Goal: Task Accomplishment & Management: Use online tool/utility

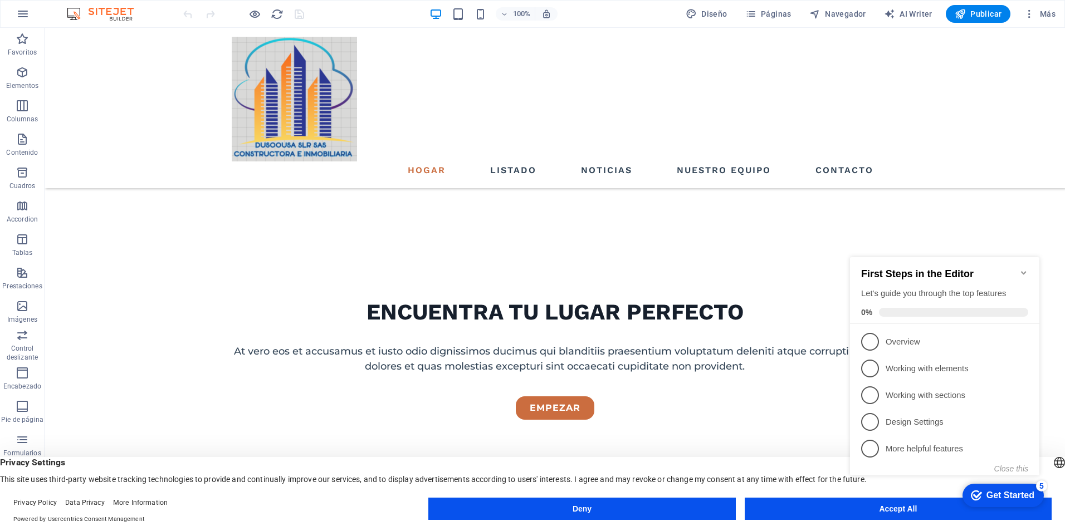
scroll to position [431, 0]
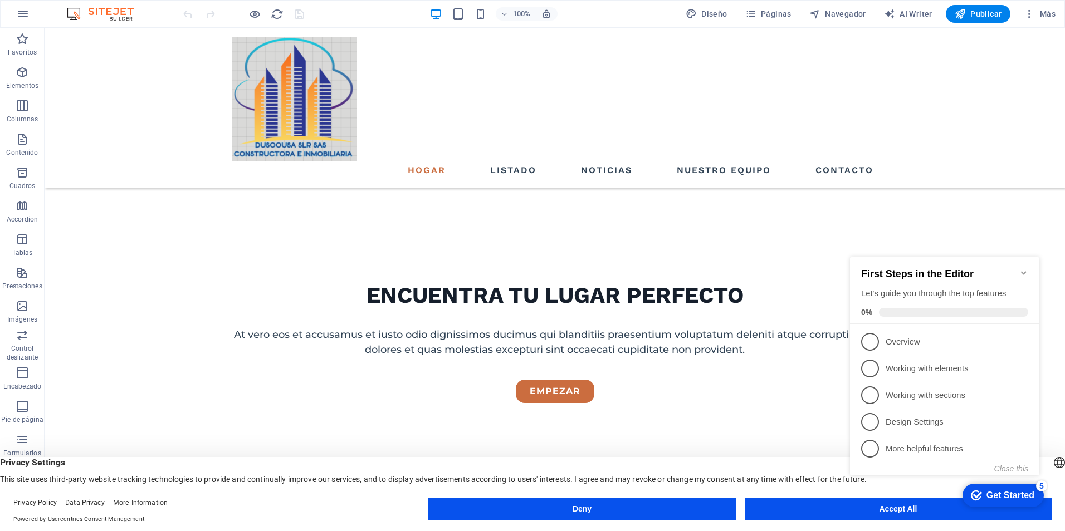
click at [1024, 269] on icon "Minimize checklist" at bounding box center [1023, 273] width 9 height 9
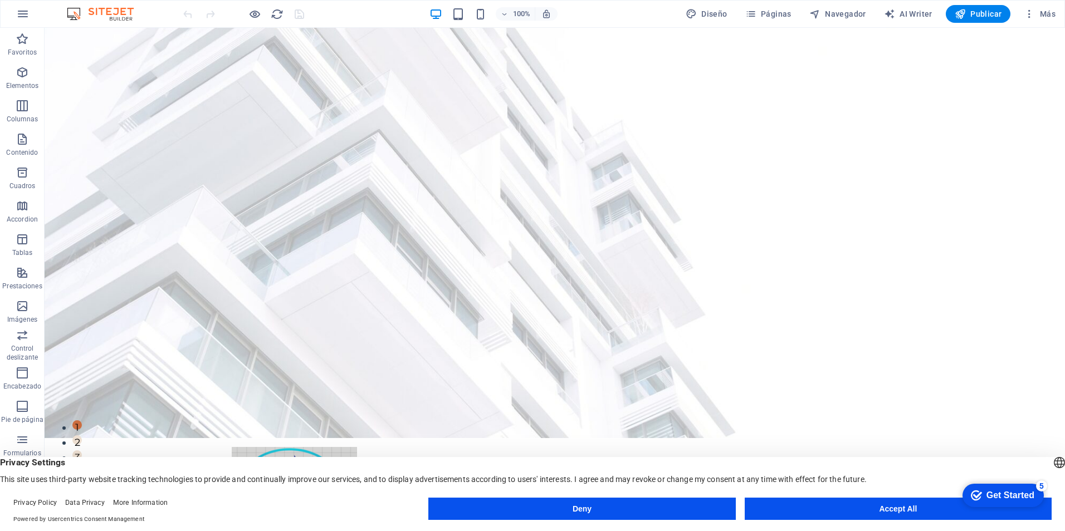
scroll to position [46, 0]
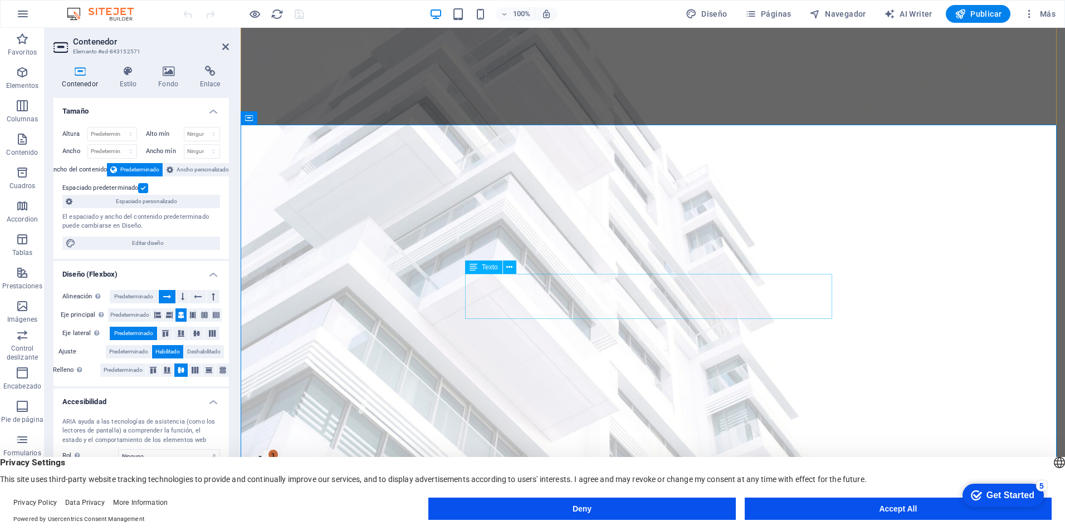
click at [23, 147] on span "Contenido" at bounding box center [22, 146] width 45 height 27
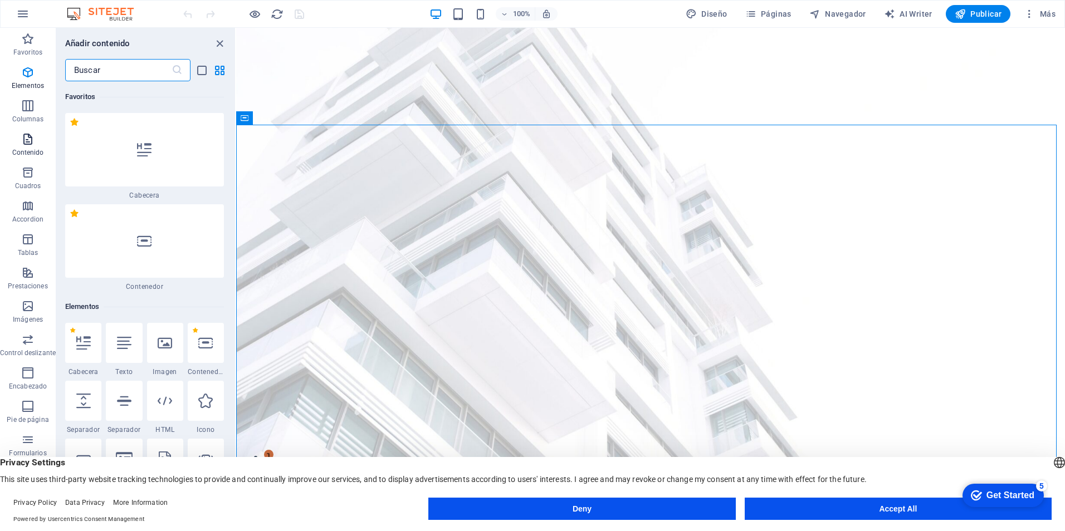
scroll to position [3540, 0]
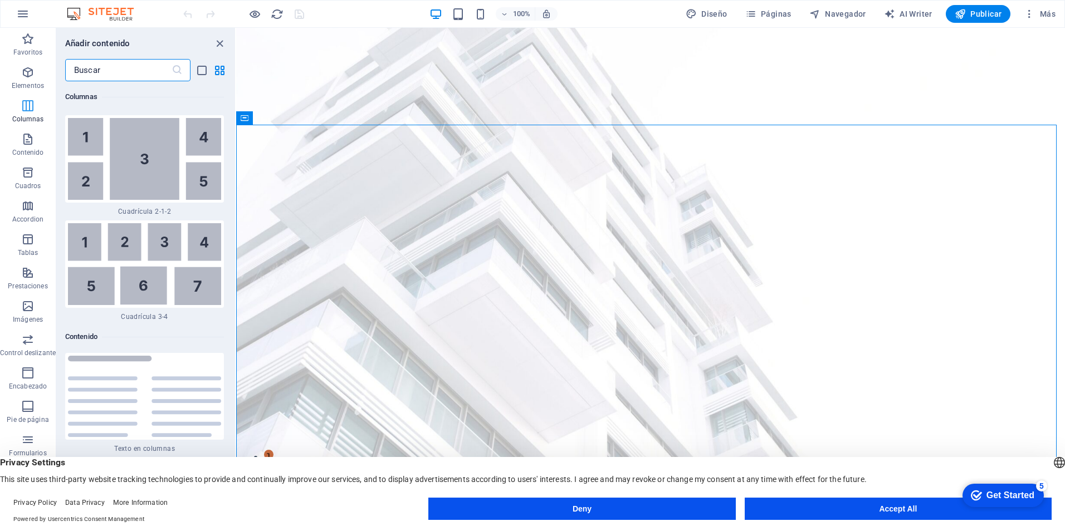
click at [24, 108] on icon "button" at bounding box center [27, 105] width 13 height 13
click at [29, 276] on icon "button" at bounding box center [27, 272] width 13 height 13
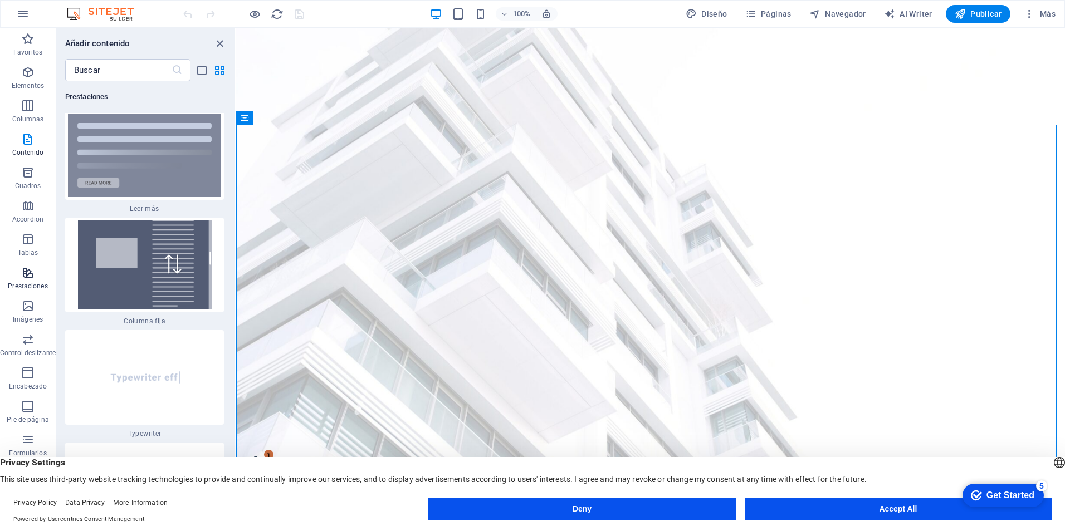
scroll to position [8492, 0]
click at [28, 310] on icon "button" at bounding box center [27, 306] width 13 height 13
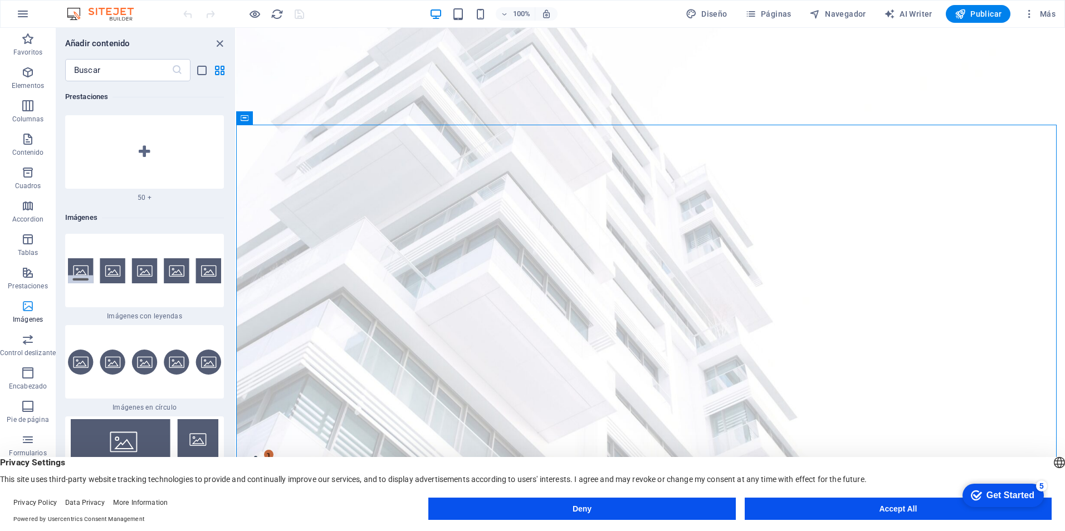
scroll to position [11179, 0]
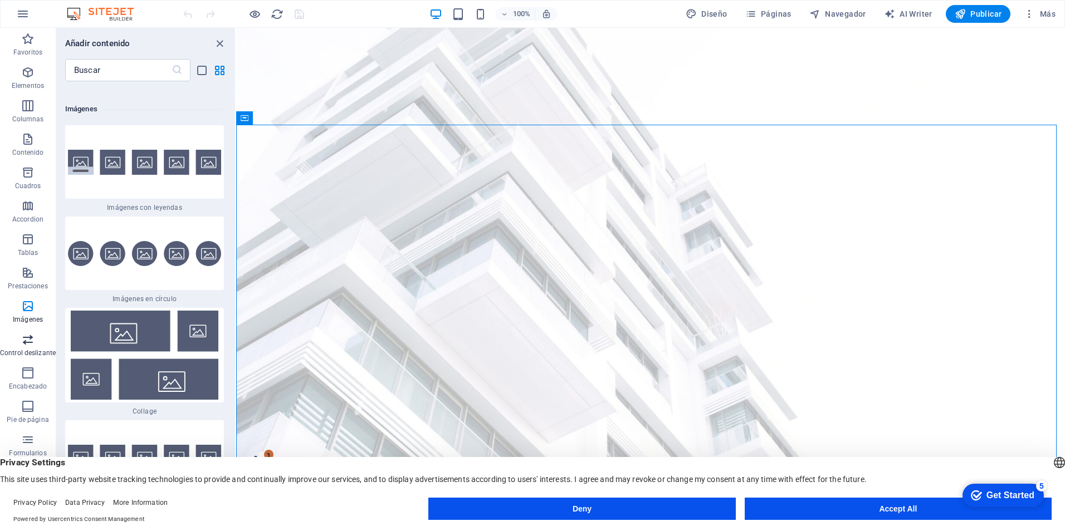
click at [25, 343] on icon "button" at bounding box center [27, 339] width 13 height 13
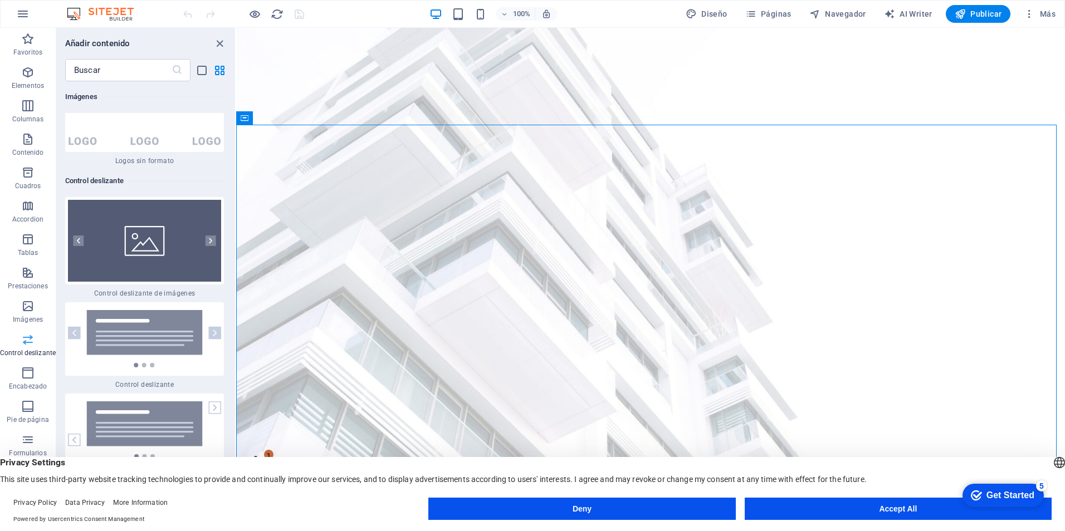
scroll to position [12633, 0]
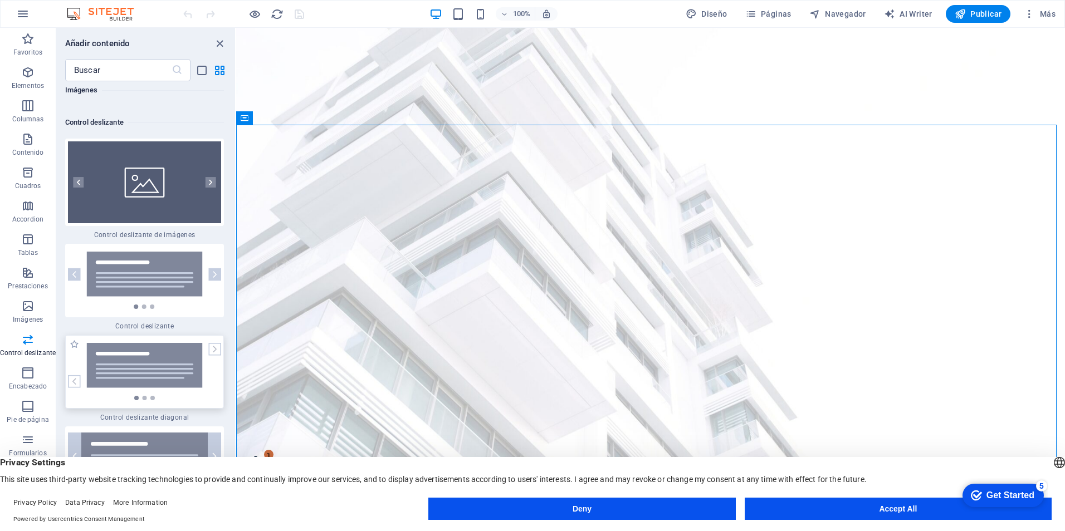
click at [183, 343] on img at bounding box center [144, 371] width 153 height 57
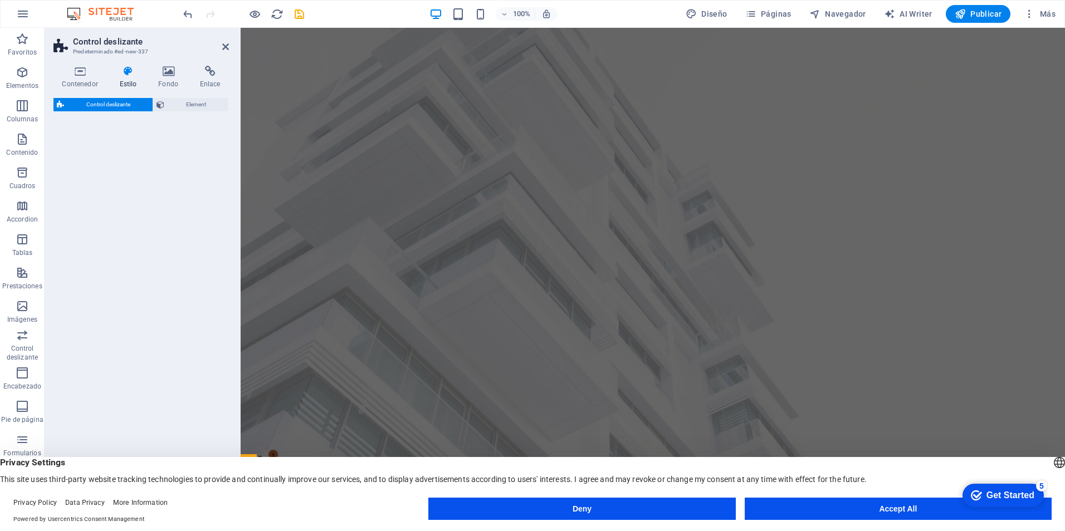
select select "rem"
select select "px"
select select "preset-slider-content-v3-diagonal"
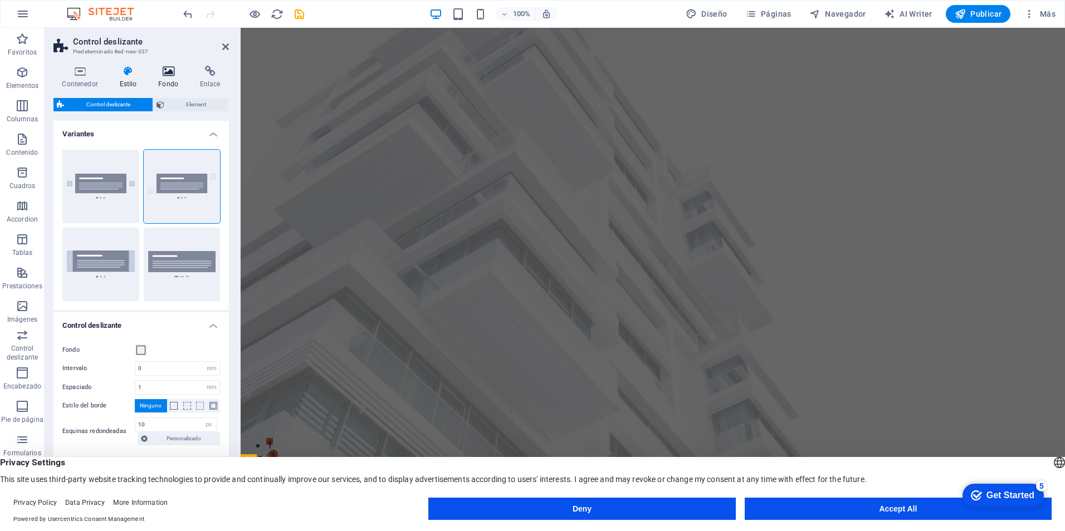
click at [169, 74] on icon at bounding box center [168, 71] width 37 height 11
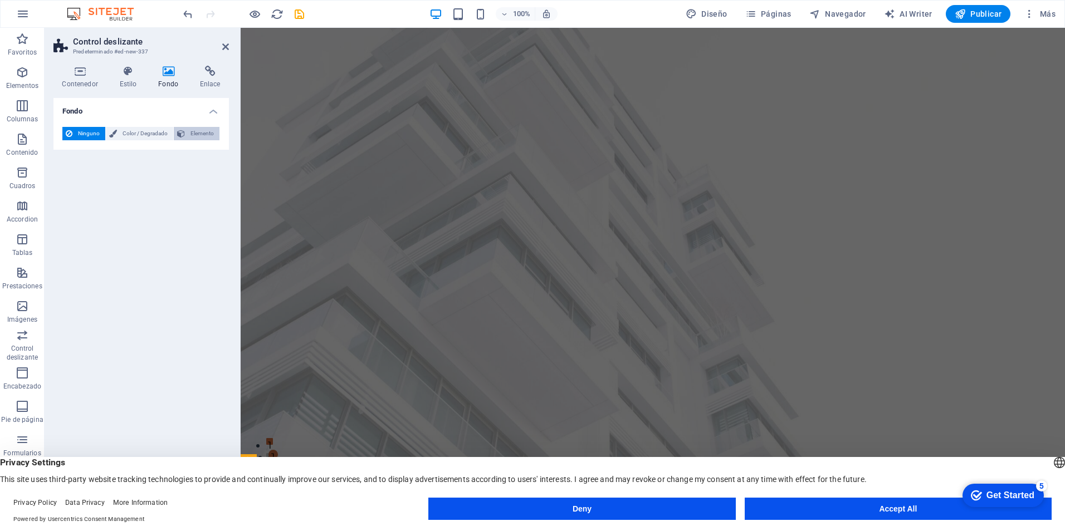
click at [197, 133] on span "Elemento" at bounding box center [202, 133] width 28 height 13
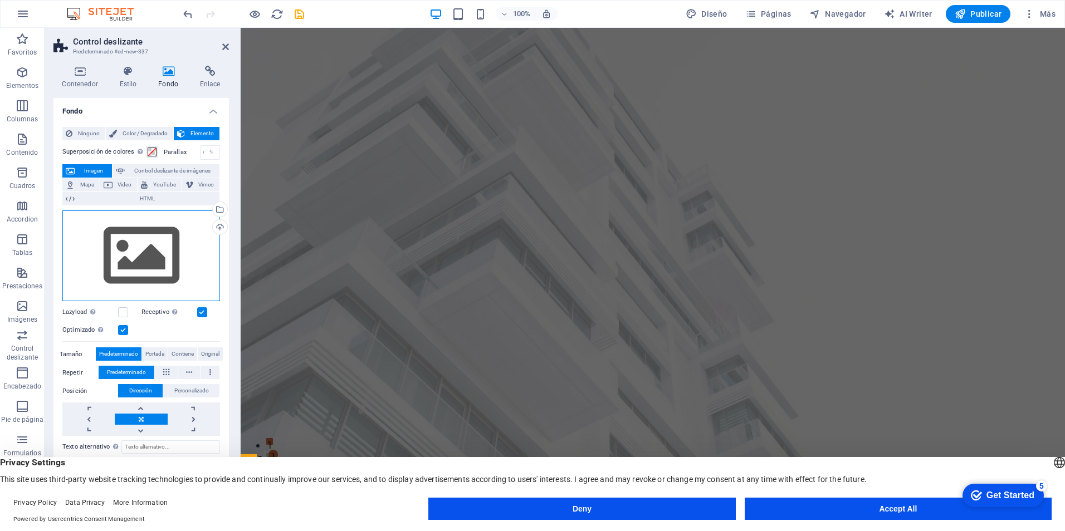
click at [165, 257] on div "Arrastra archivos aquí, haz clic para escoger archivos o selecciona archivos de…" at bounding box center [141, 256] width 158 height 91
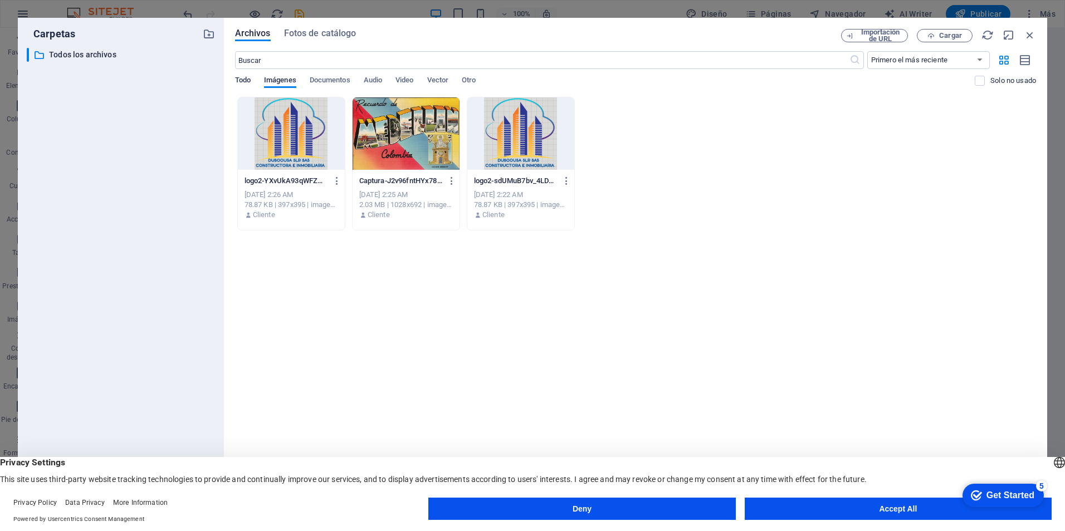
click at [250, 78] on span "Todo" at bounding box center [243, 82] width 16 height 16
click at [286, 80] on span "Imágenes" at bounding box center [280, 82] width 32 height 16
click at [860, 510] on button "Accept All" at bounding box center [898, 509] width 307 height 22
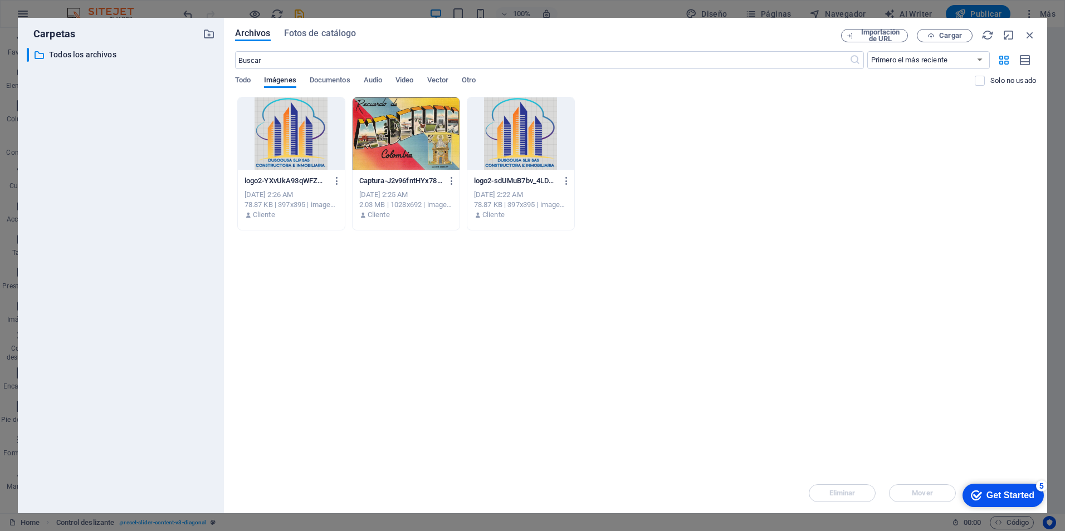
click at [944, 28] on div "Archivos Fotos de catálogo Importación de URL Cargar ​ Primero el más reciente …" at bounding box center [635, 266] width 823 height 496
click at [946, 37] on span "Cargar" at bounding box center [950, 35] width 23 height 7
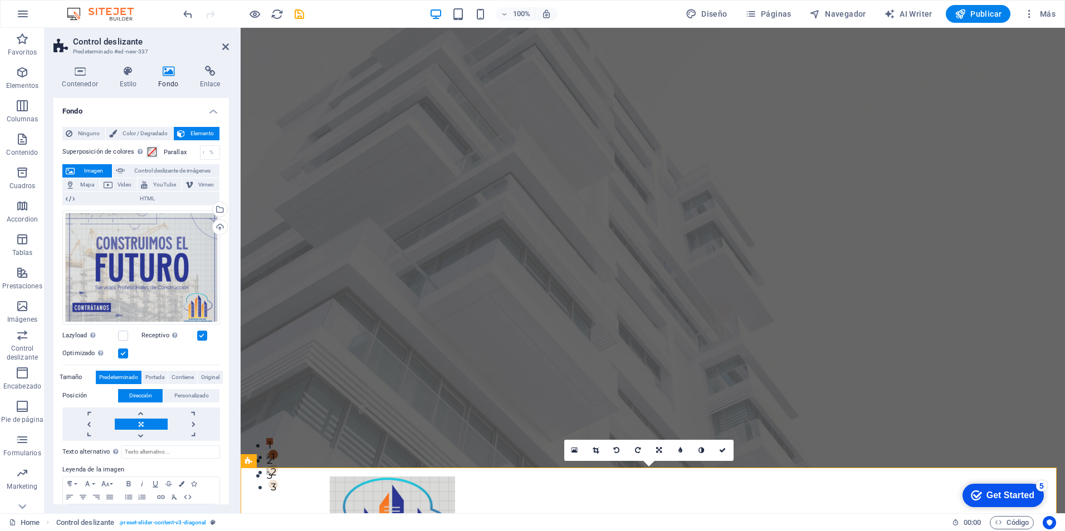
click at [1011, 497] on div "Get Started" at bounding box center [1011, 496] width 48 height 10
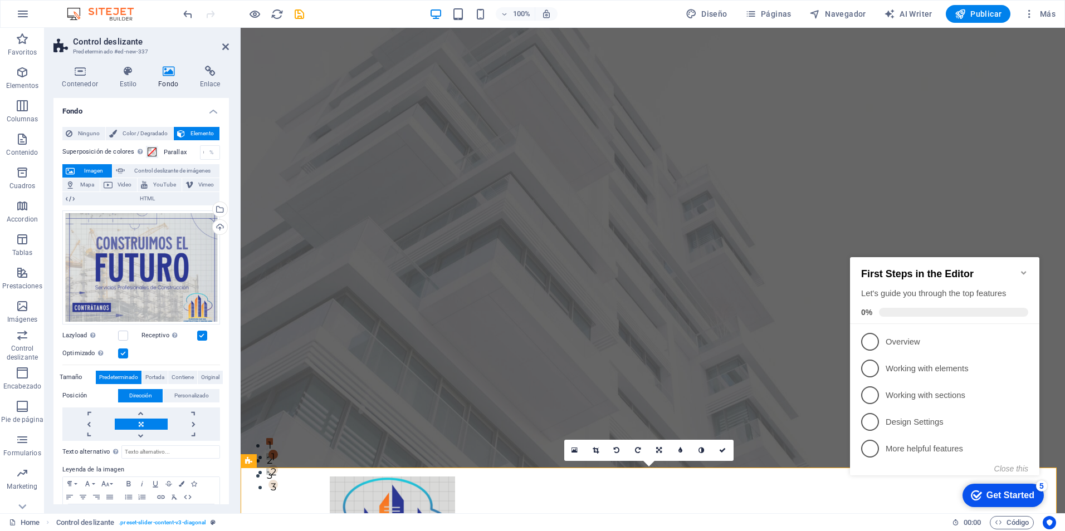
click at [1021, 269] on icon "Minimize checklist" at bounding box center [1023, 273] width 9 height 9
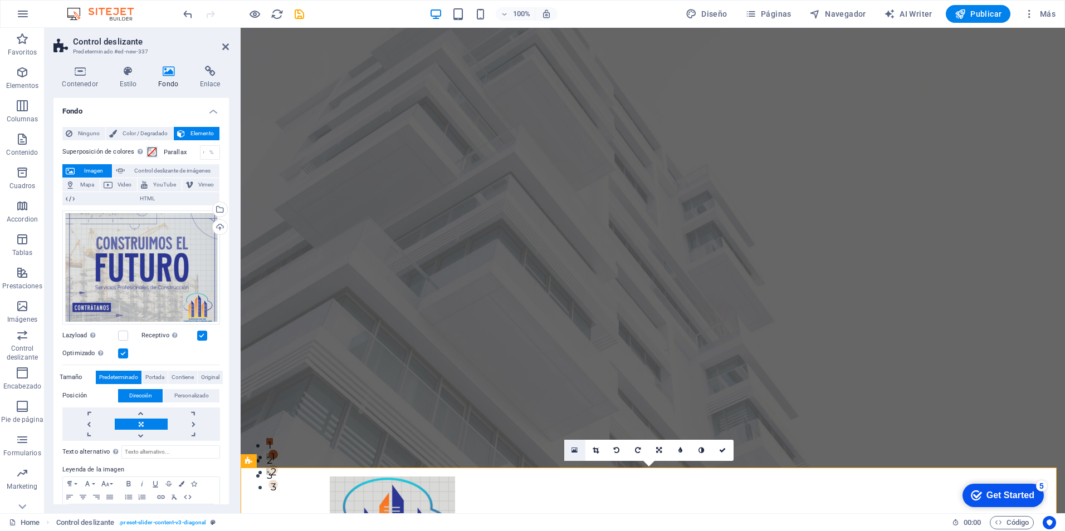
click at [573, 451] on icon at bounding box center [575, 451] width 6 height 8
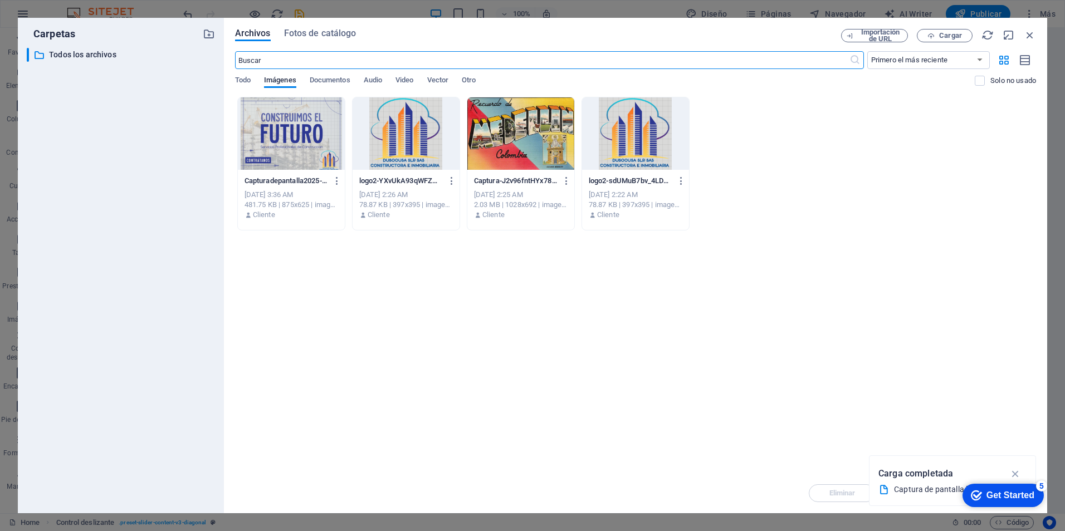
click at [867, 402] on div "Arrastra archivos aquí para cargarlos de inmediato Capturadepantalla2025-08-182…" at bounding box center [635, 285] width 801 height 377
click at [1027, 36] on icon "button" at bounding box center [1030, 35] width 12 height 12
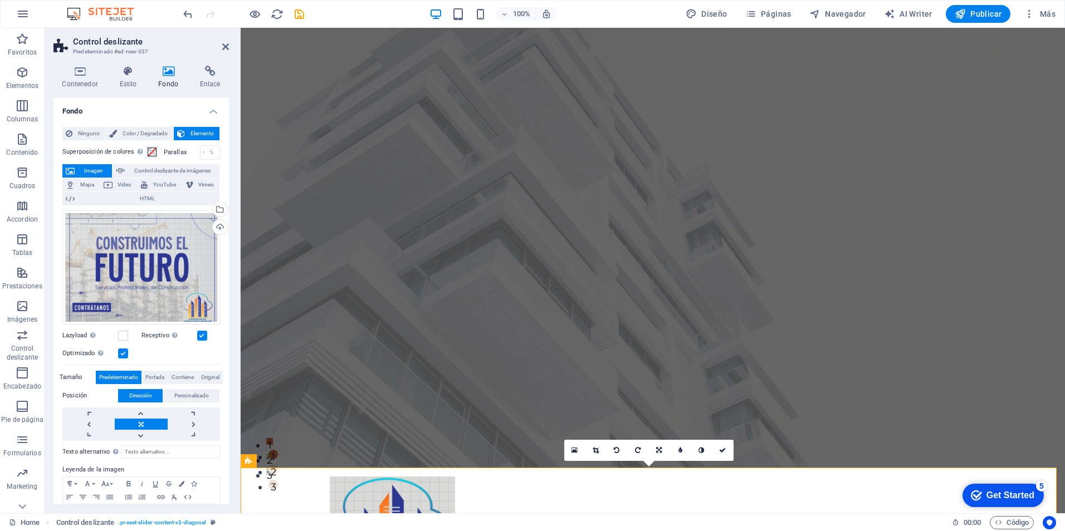
click at [169, 349] on div "Optimizado Las imágenes se comprimen para así mejorar la velocidad de las págin…" at bounding box center [141, 353] width 158 height 13
click at [121, 333] on label at bounding box center [123, 336] width 10 height 10
click at [0, 0] on input "Lazyload La carga de imágenes tras la carga de la página mejora la velocidad de…" at bounding box center [0, 0] width 0 height 0
click at [135, 419] on link at bounding box center [141, 424] width 52 height 11
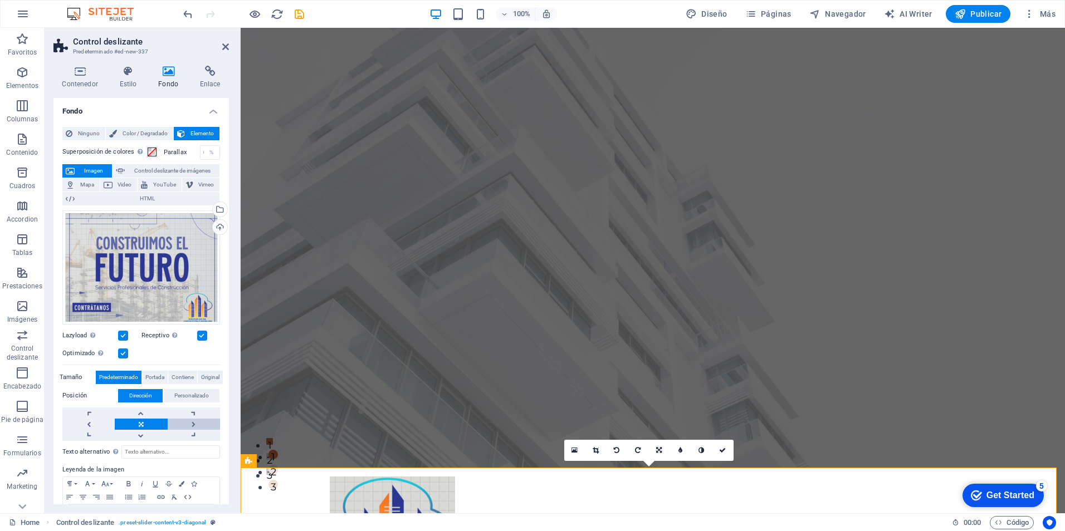
click at [193, 421] on link at bounding box center [194, 424] width 52 height 11
click at [81, 77] on h4 "Contenedor" at bounding box center [81, 77] width 57 height 23
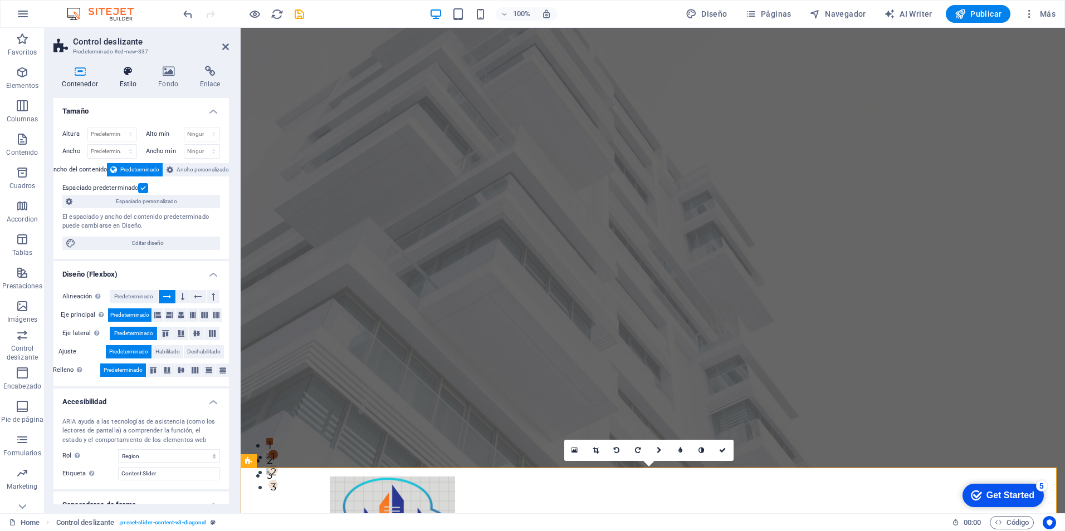
click at [129, 75] on icon at bounding box center [128, 71] width 35 height 11
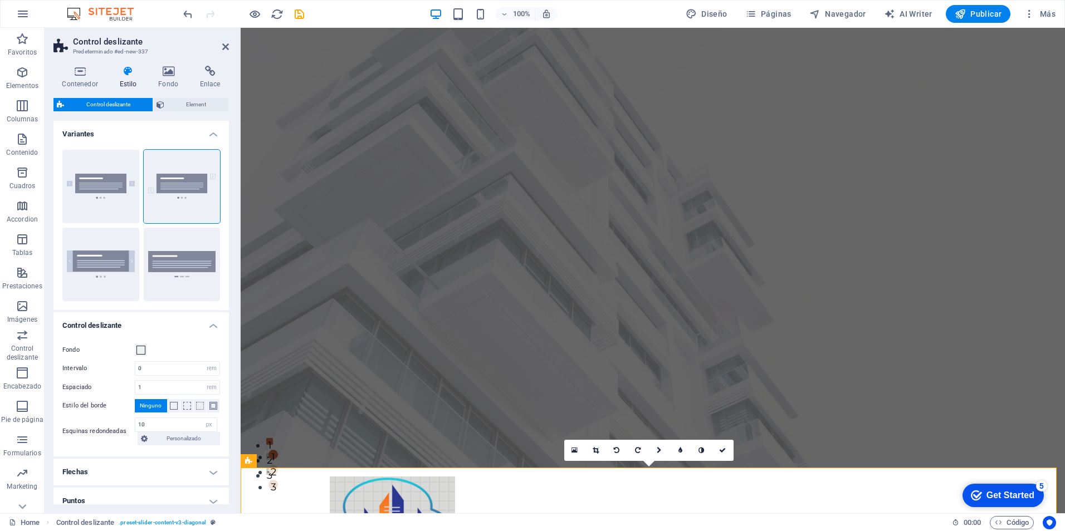
drag, startPoint x: 226, startPoint y: 372, endPoint x: 230, endPoint y: 456, distance: 84.8
click at [230, 456] on div "Contenedor Estilo Fondo Enlace Tamaño Altura Predeterminado px rem % vh vw Alto…" at bounding box center [141, 285] width 193 height 457
click at [208, 478] on h4 "Flechas" at bounding box center [140, 472] width 175 height 27
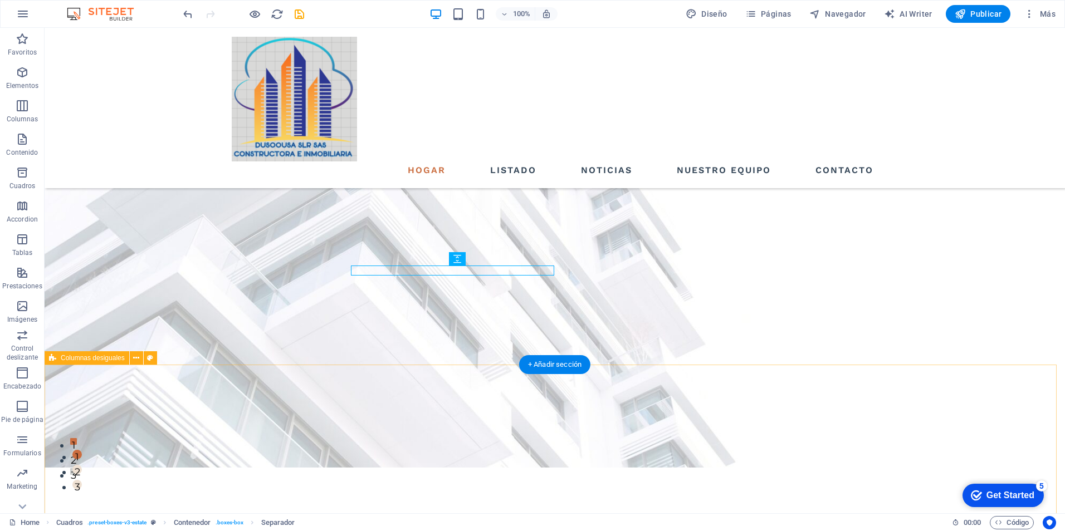
scroll to position [627, 0]
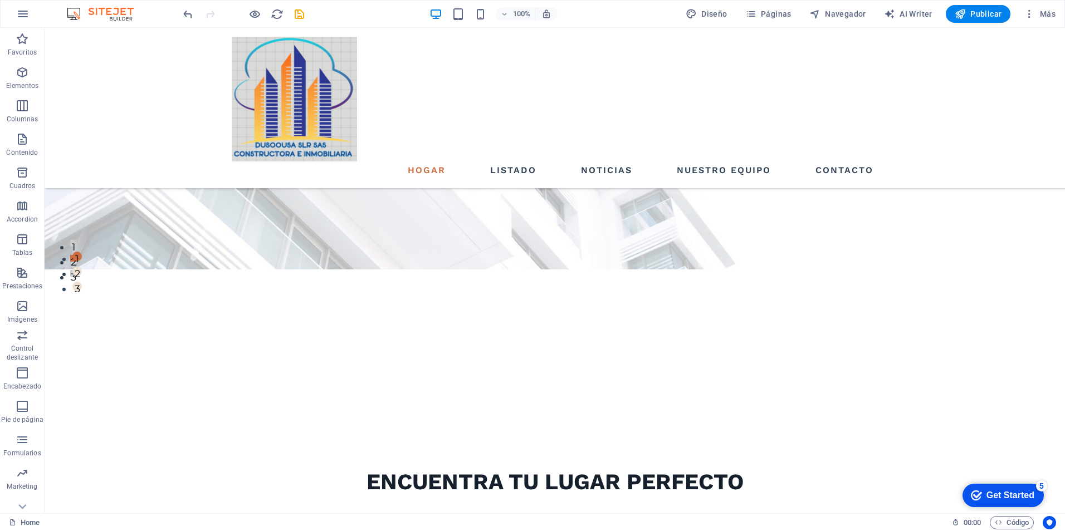
scroll to position [231, 0]
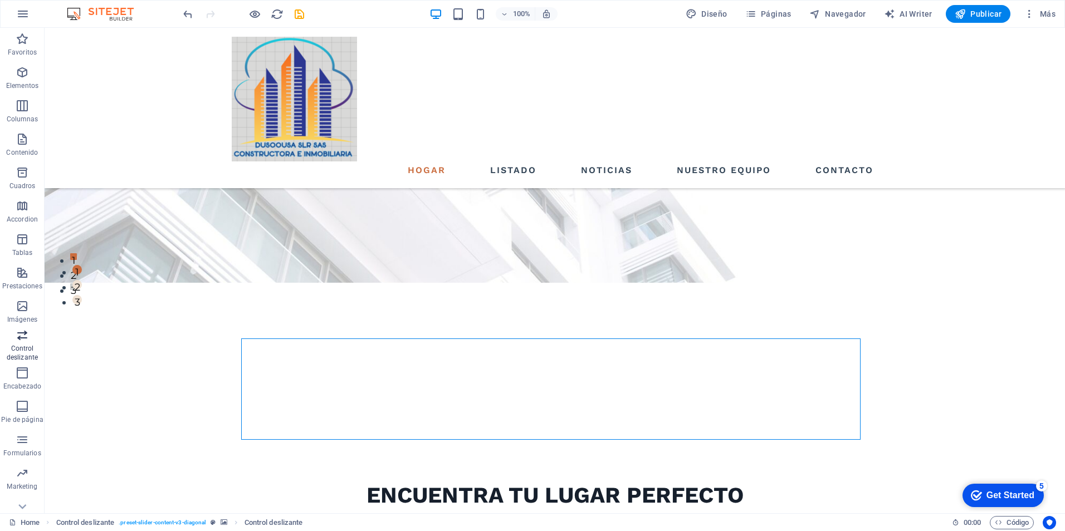
click at [13, 340] on span "Control deslizante" at bounding box center [22, 347] width 45 height 36
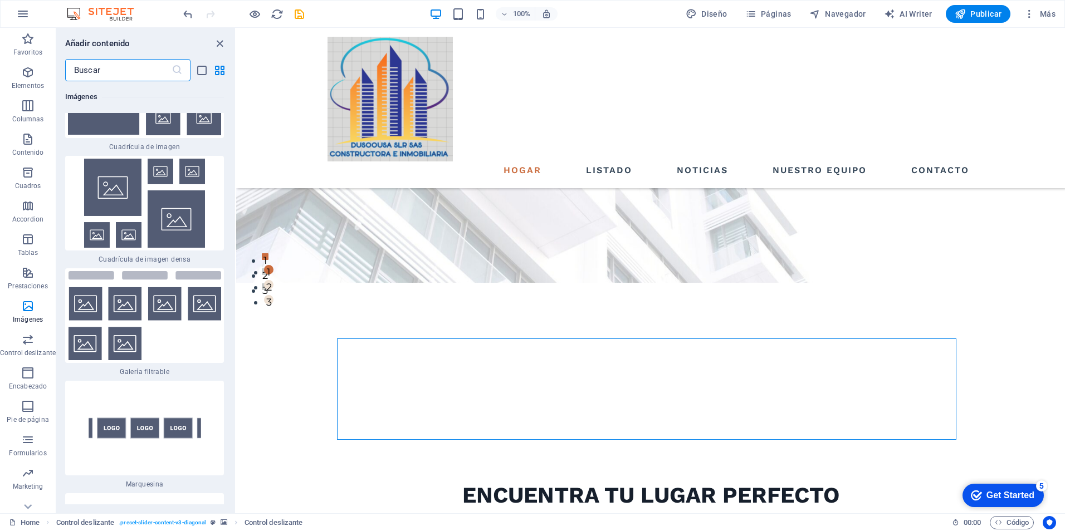
scroll to position [11488, 0]
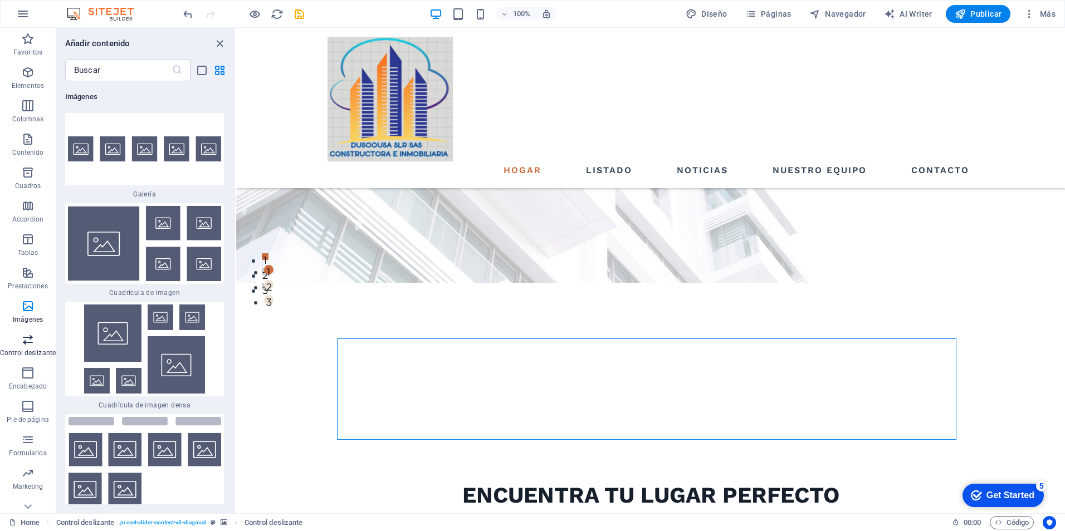
click at [23, 333] on icon "button" at bounding box center [27, 339] width 13 height 13
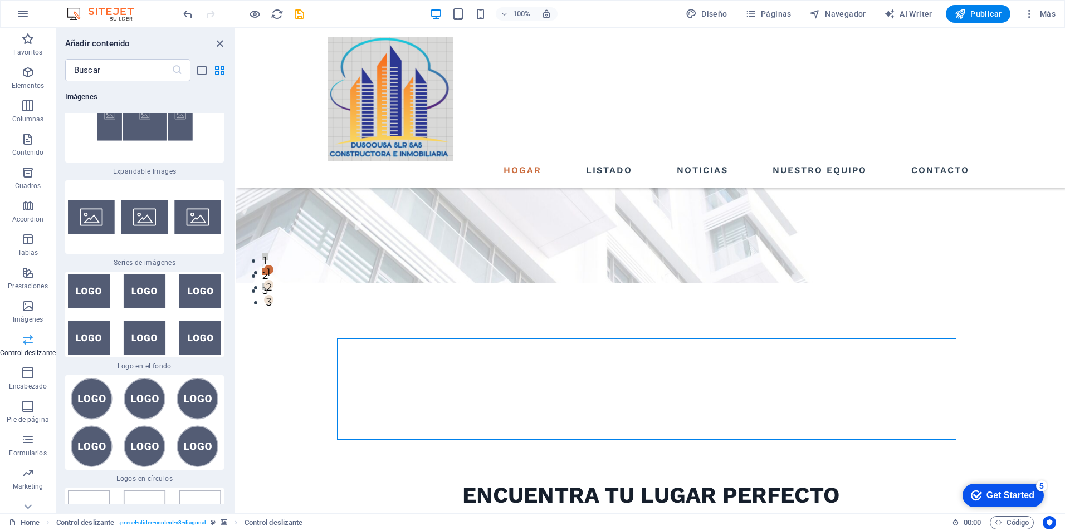
scroll to position [12633, 0]
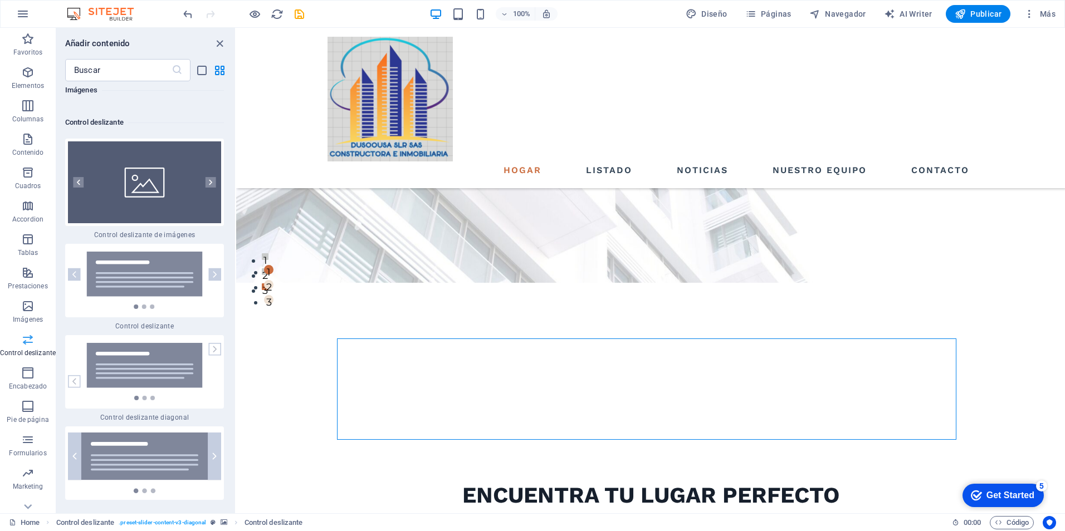
click at [23, 333] on icon "button" at bounding box center [27, 339] width 13 height 13
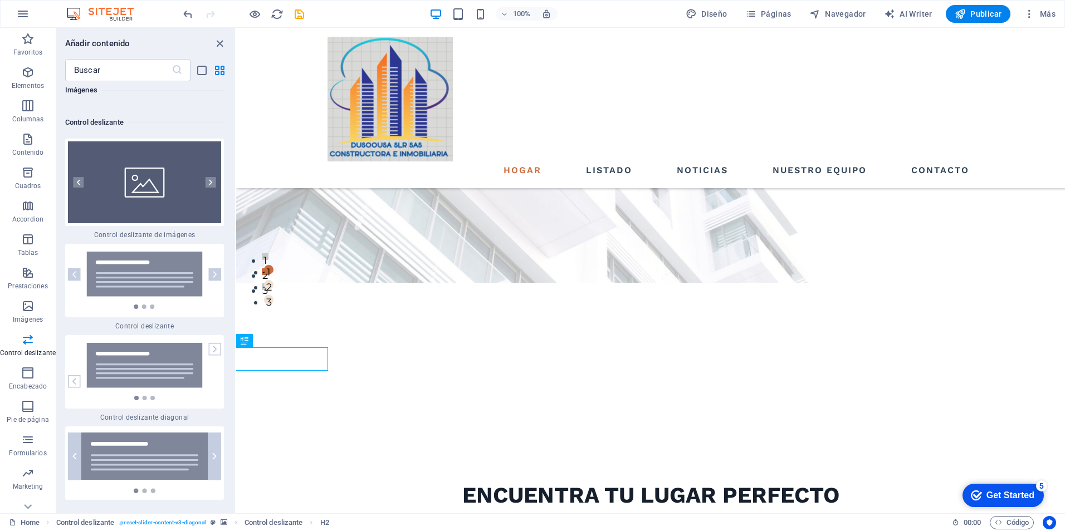
drag, startPoint x: 231, startPoint y: 326, endPoint x: 231, endPoint y: 341, distance: 14.5
click at [231, 341] on div "Favoritos 1 Star Cabecera 1 Star Contenedor Elementos 1 Star Cabecera 1 Star Te…" at bounding box center [145, 292] width 179 height 423
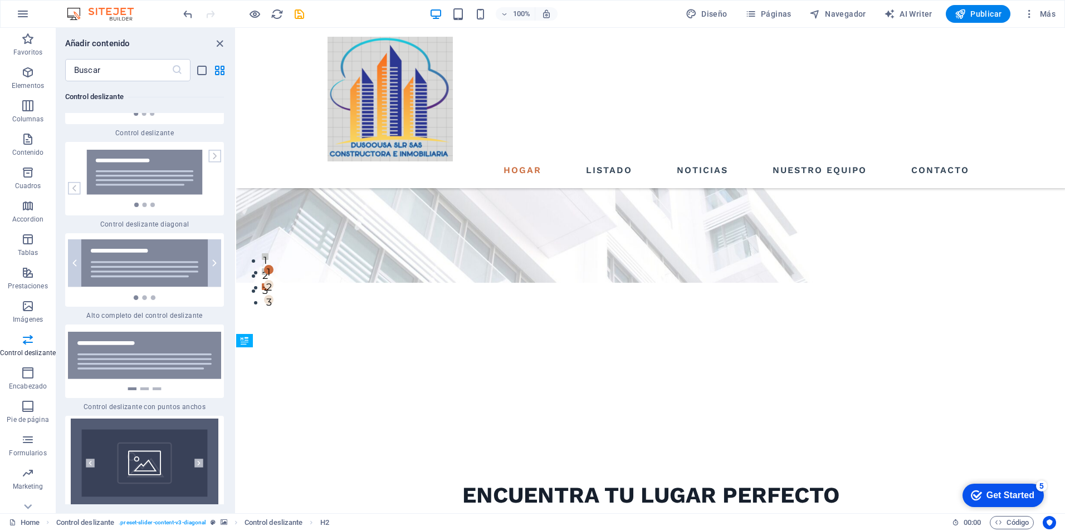
scroll to position [12855, 0]
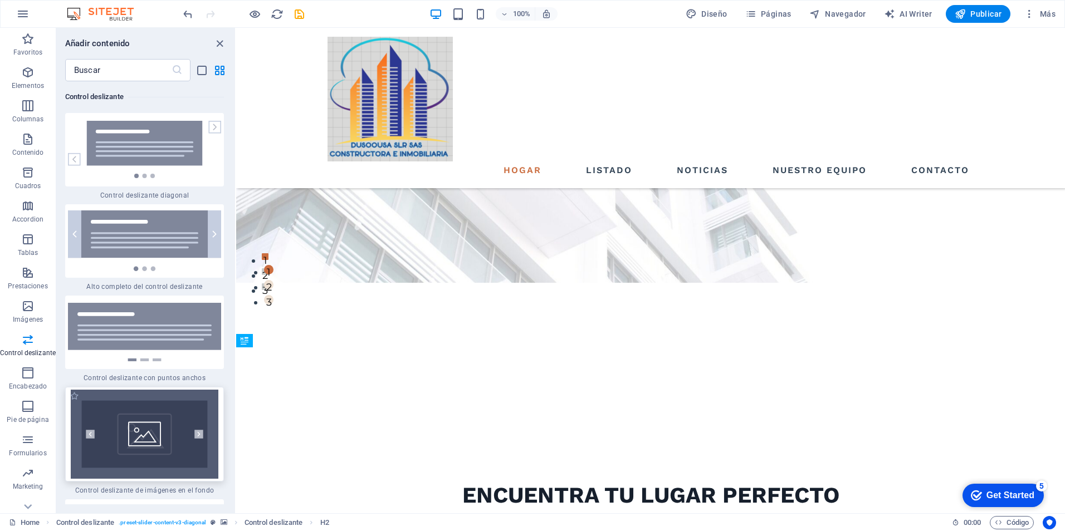
click at [150, 390] on img at bounding box center [144, 434] width 153 height 89
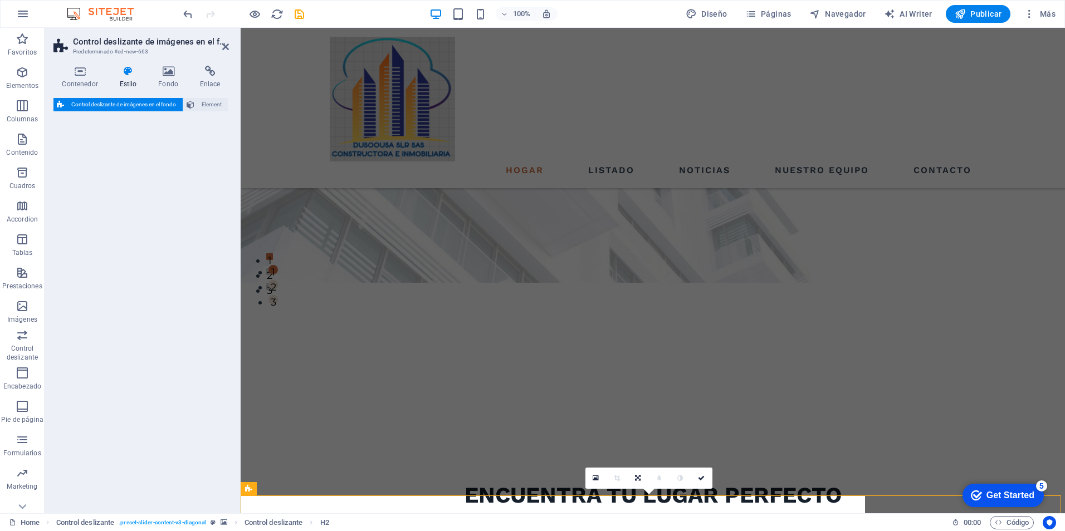
select select "rem"
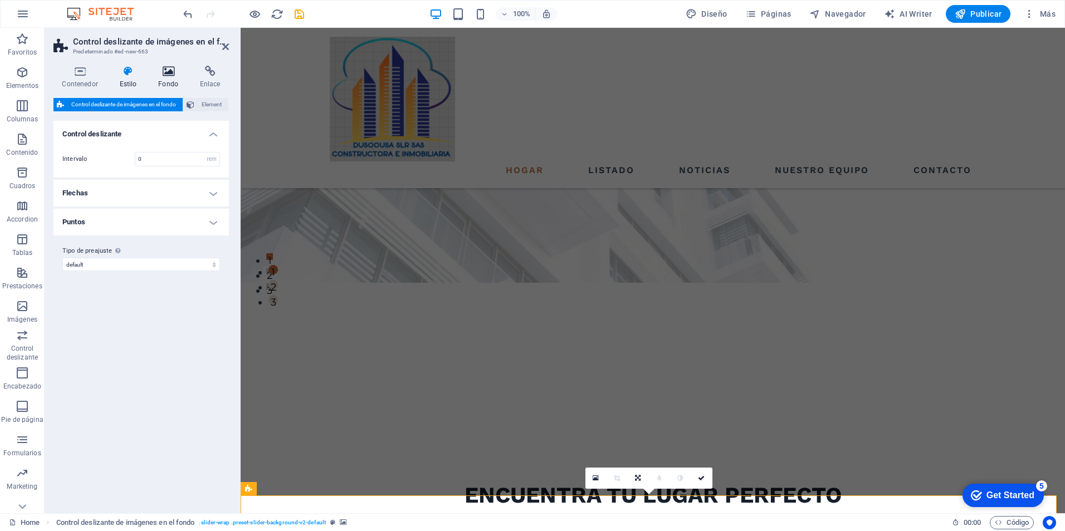
click at [173, 77] on h4 "Fondo" at bounding box center [171, 77] width 42 height 23
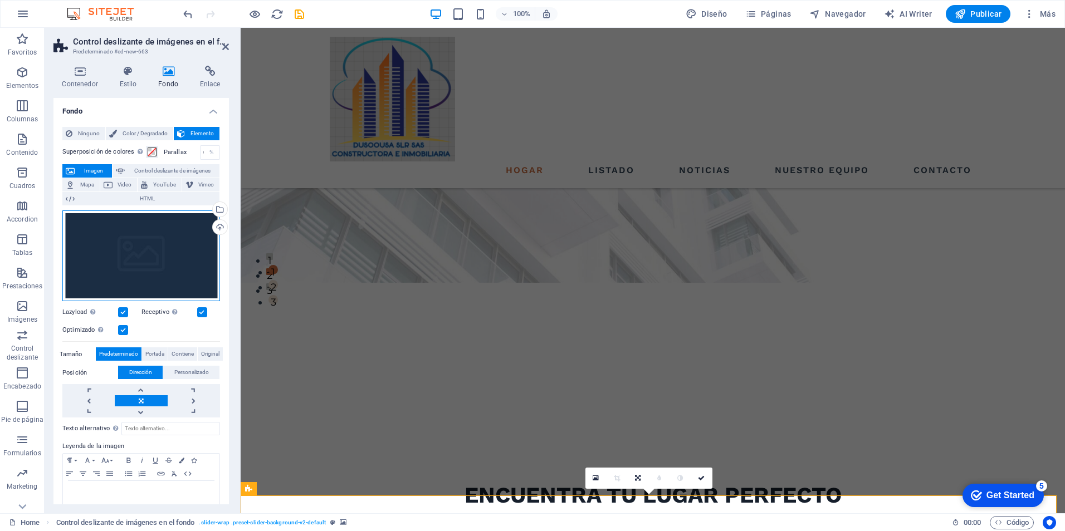
click at [145, 248] on div "Arrastra archivos aquí, haz clic para escoger archivos o selecciona archivos de…" at bounding box center [141, 256] width 158 height 91
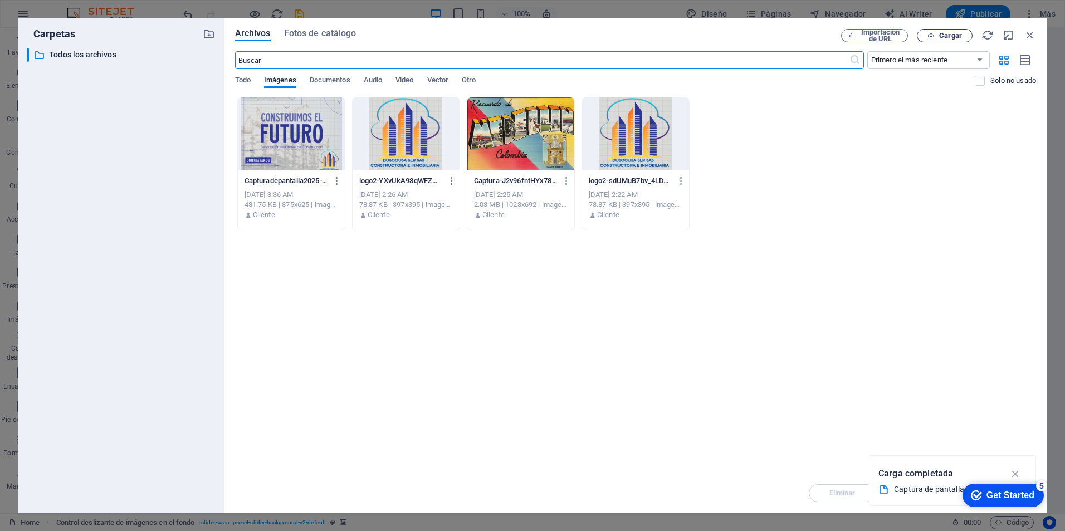
click at [953, 36] on span "Cargar" at bounding box center [950, 35] width 23 height 7
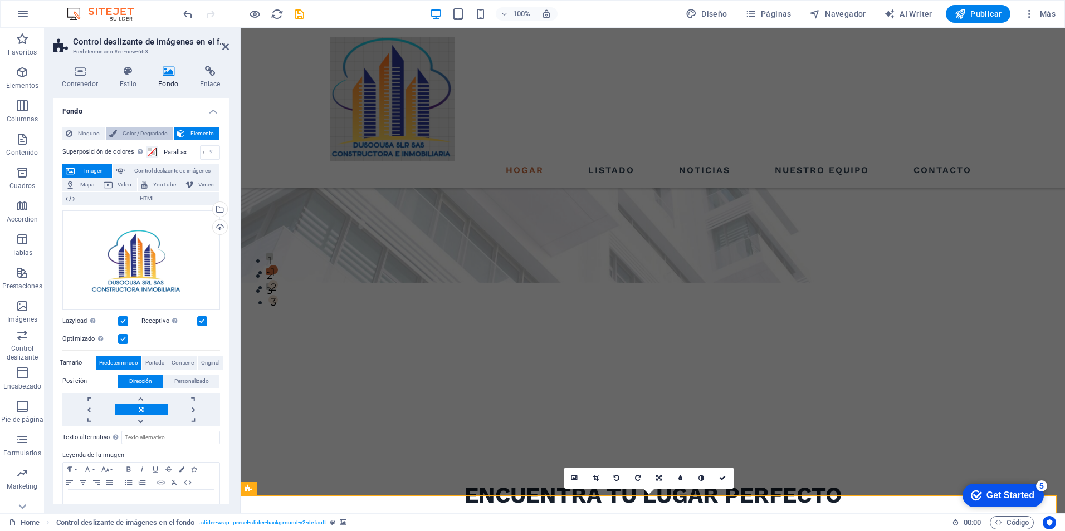
click at [143, 132] on span "Color / Degradado" at bounding box center [145, 133] width 50 height 13
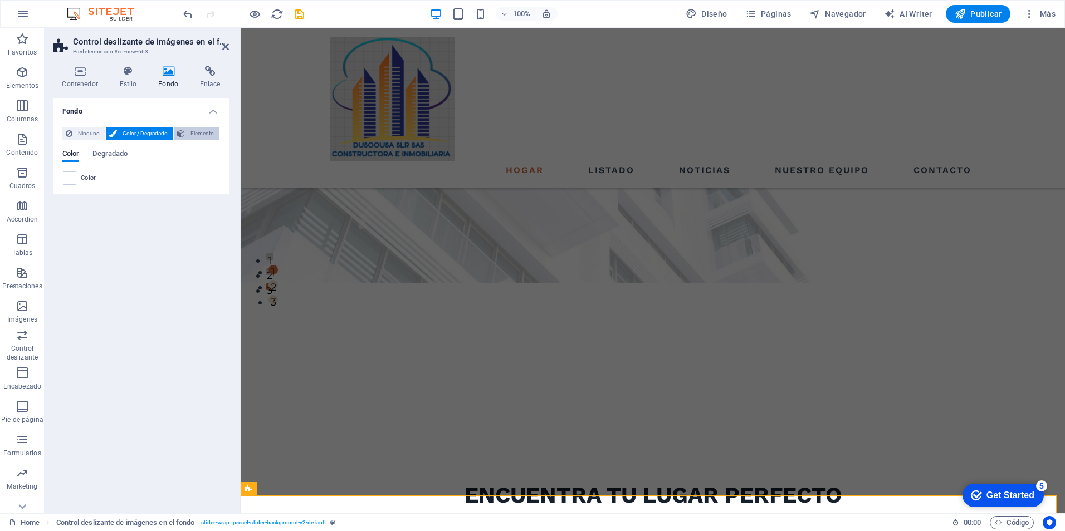
click at [199, 132] on span "Elemento" at bounding box center [202, 133] width 28 height 13
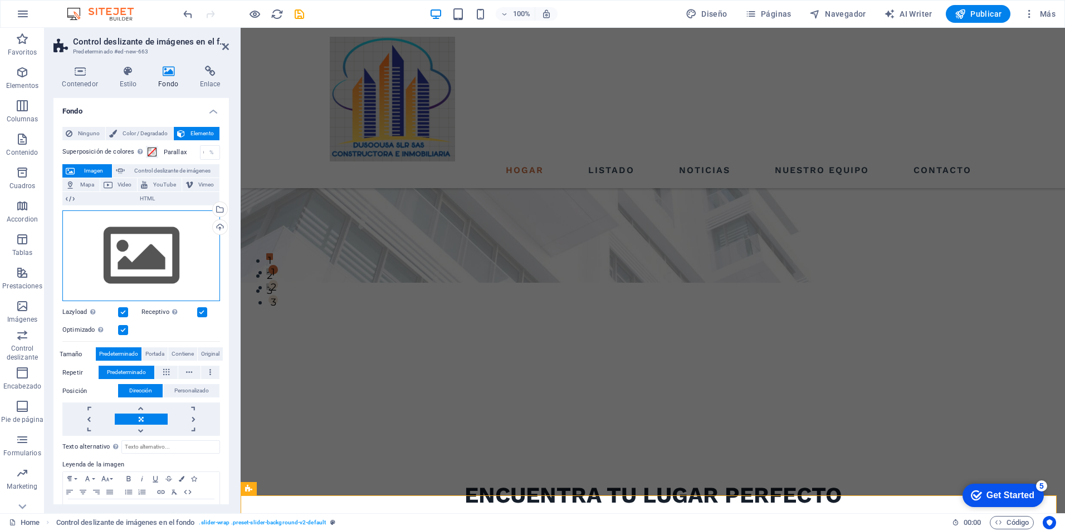
click at [147, 255] on div "Arrastra archivos aquí, haz clic para escoger archivos o selecciona archivos de…" at bounding box center [141, 256] width 158 height 91
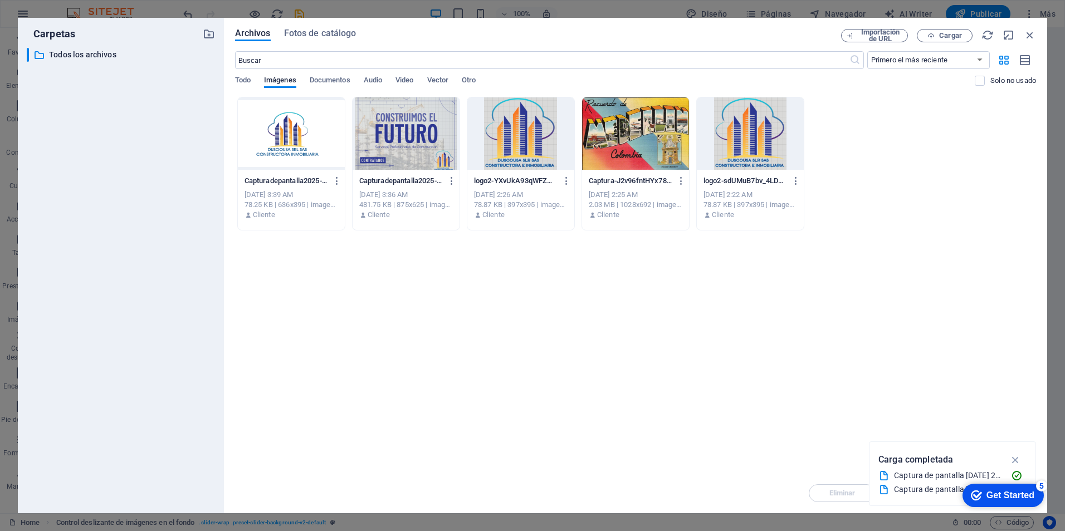
click at [287, 141] on div at bounding box center [291, 133] width 107 height 72
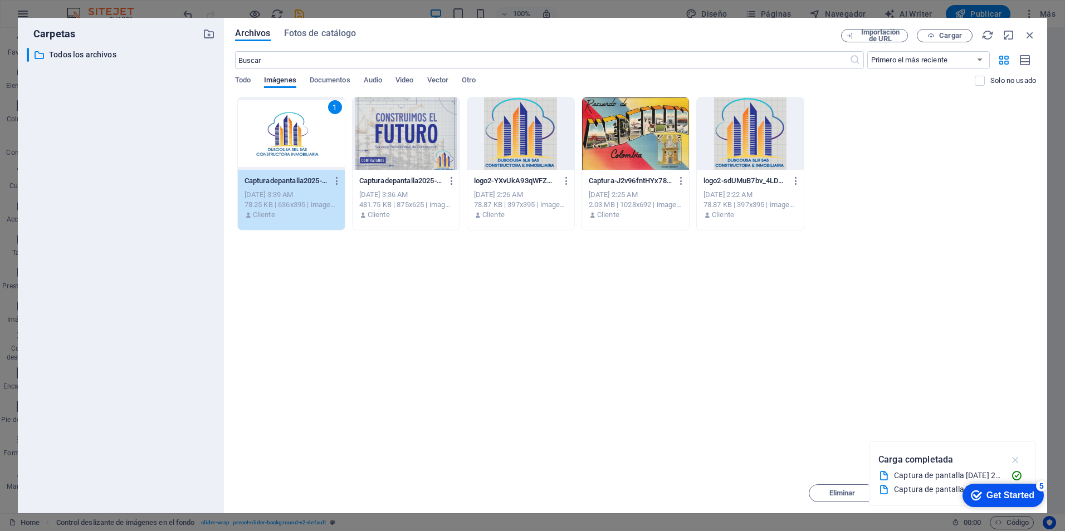
click at [1015, 464] on icon "button" at bounding box center [1015, 460] width 13 height 12
click at [930, 494] on span "Mover" at bounding box center [922, 493] width 21 height 7
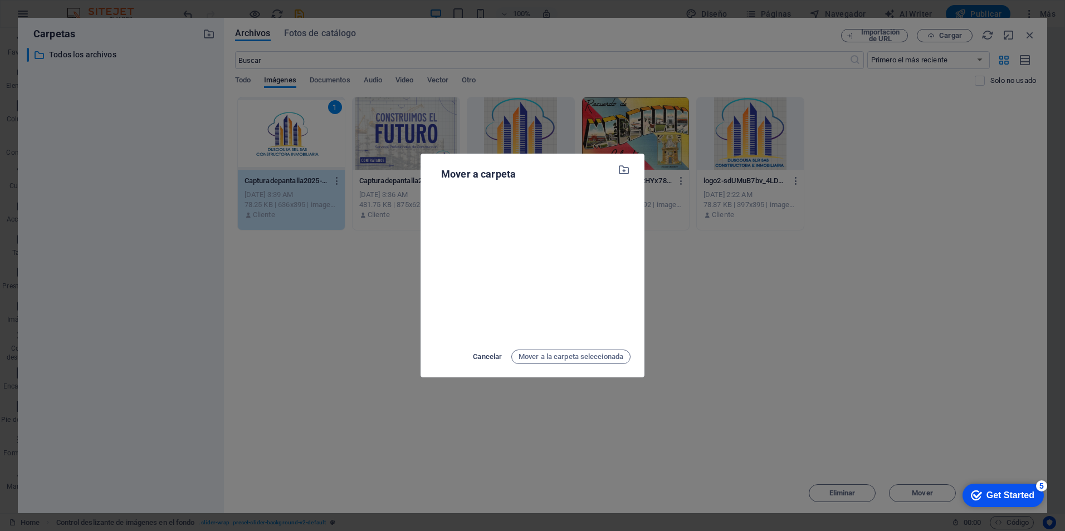
click at [485, 355] on span "Cancelar" at bounding box center [487, 356] width 29 height 13
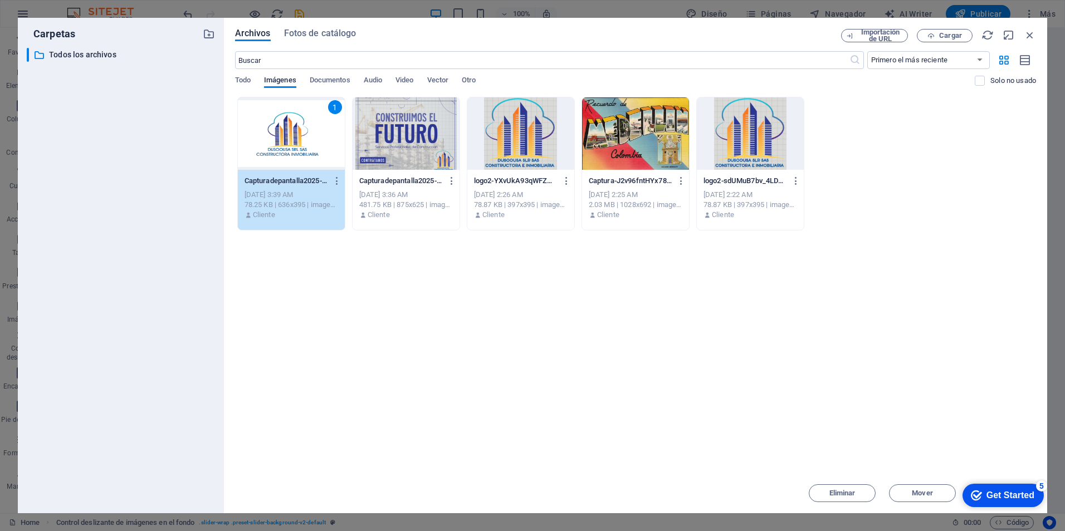
click at [286, 149] on div "1" at bounding box center [291, 133] width 107 height 72
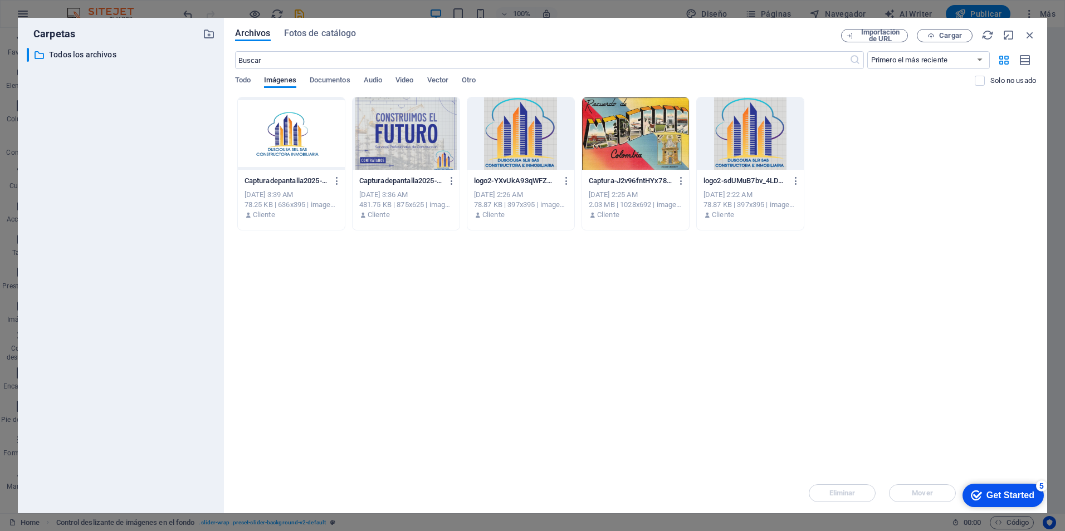
click at [286, 149] on div at bounding box center [291, 133] width 107 height 72
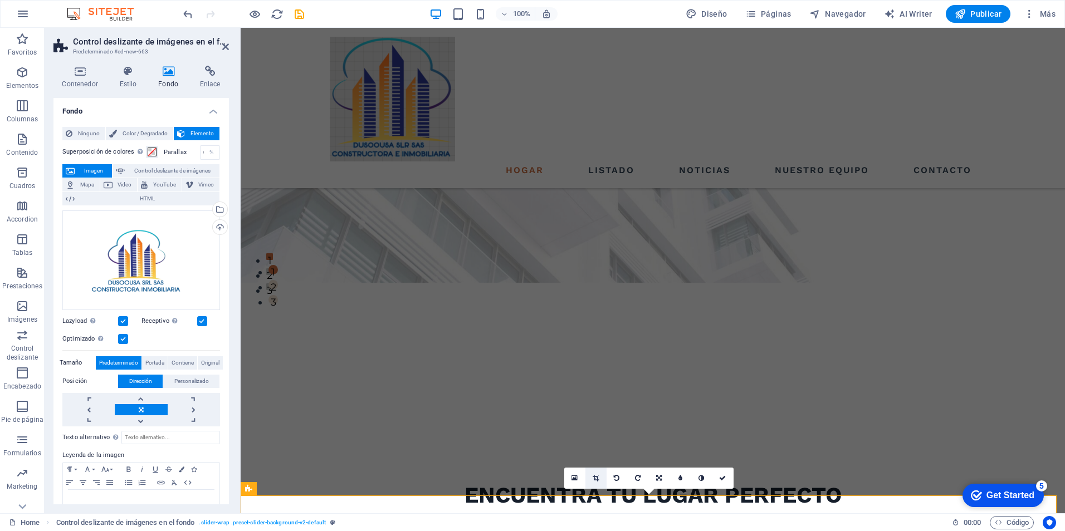
click at [597, 480] on icon at bounding box center [596, 478] width 6 height 7
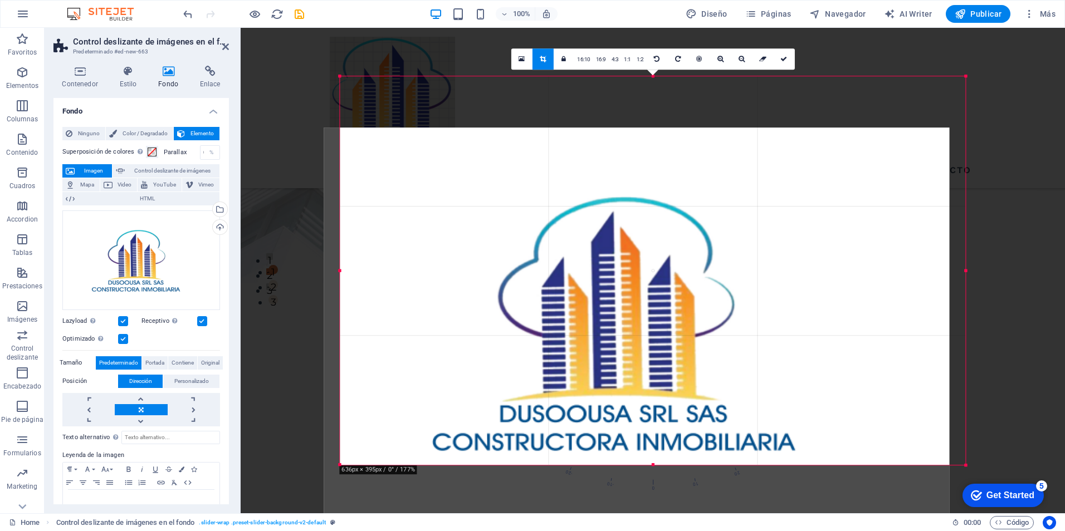
drag, startPoint x: 576, startPoint y: 147, endPoint x: 560, endPoint y: 198, distance: 53.2
click at [560, 198] on div at bounding box center [637, 322] width 626 height 388
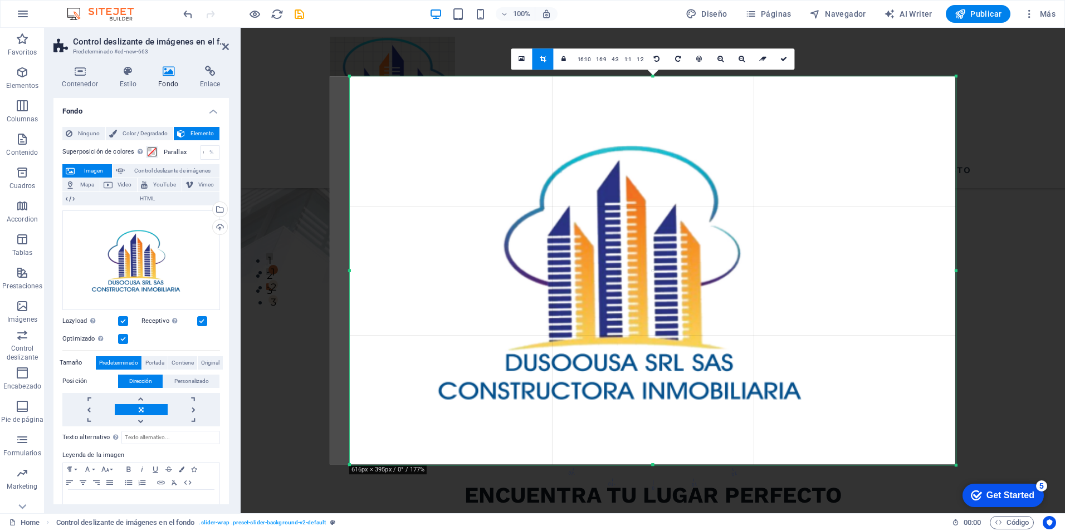
drag, startPoint x: 340, startPoint y: 76, endPoint x: 360, endPoint y: 186, distance: 111.6
click at [360, 186] on div "180 170 160 150 140 130 120 110 100 90 80 70 60 50 40 30 20 10 0 -10 -20 -30 -4…" at bounding box center [653, 270] width 606 height 389
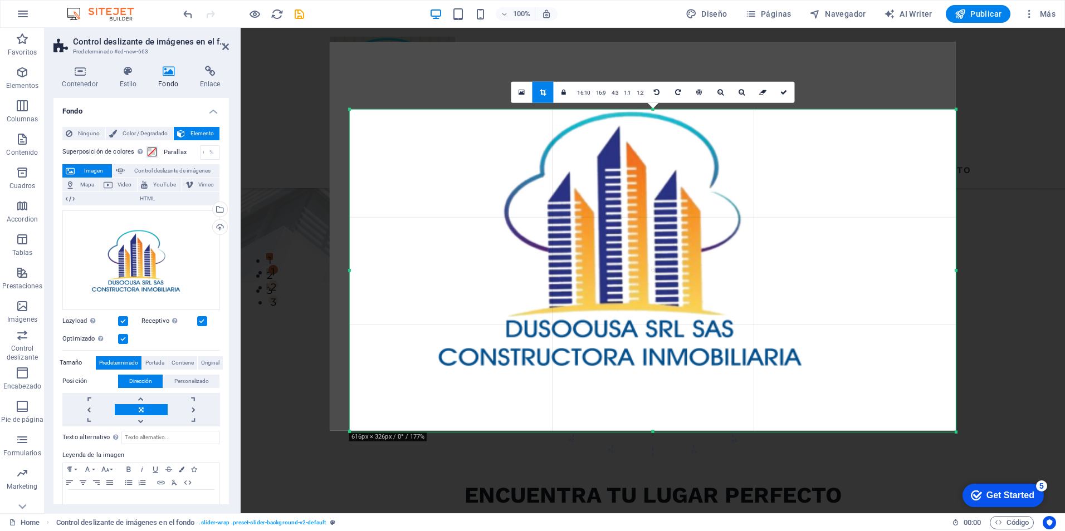
drag, startPoint x: 652, startPoint y: 76, endPoint x: 651, endPoint y: 143, distance: 67.4
click at [651, 143] on div "180 170 160 150 140 130 120 110 100 90 80 70 60 50 40 30 20 10 0 -10 -20 -30 -4…" at bounding box center [653, 271] width 606 height 323
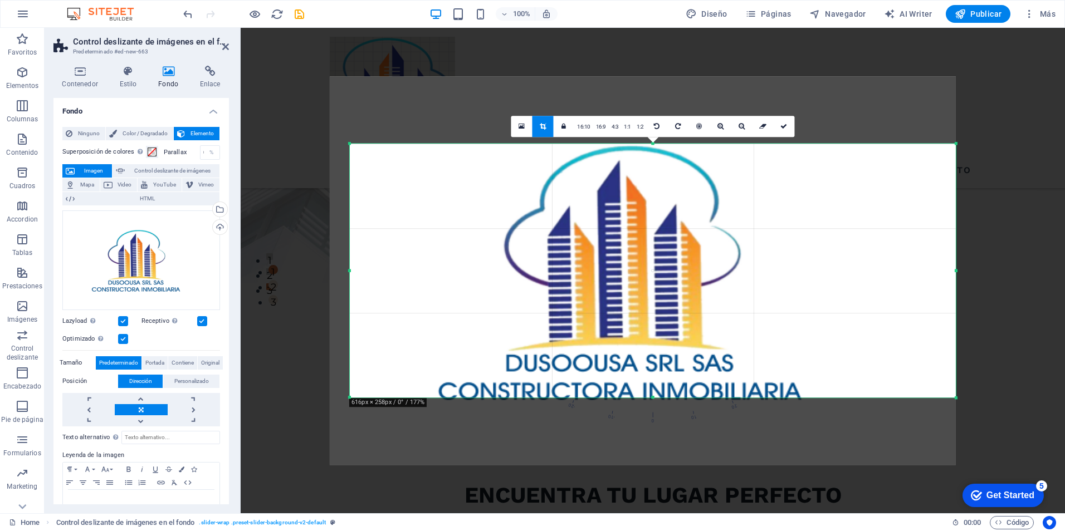
drag, startPoint x: 655, startPoint y: 432, endPoint x: 642, endPoint y: 364, distance: 69.2
click at [642, 364] on div "180 170 160 150 140 130 120 110 100 90 80 70 60 50 40 30 20 10 0 -10 -20 -30 -4…" at bounding box center [653, 271] width 606 height 254
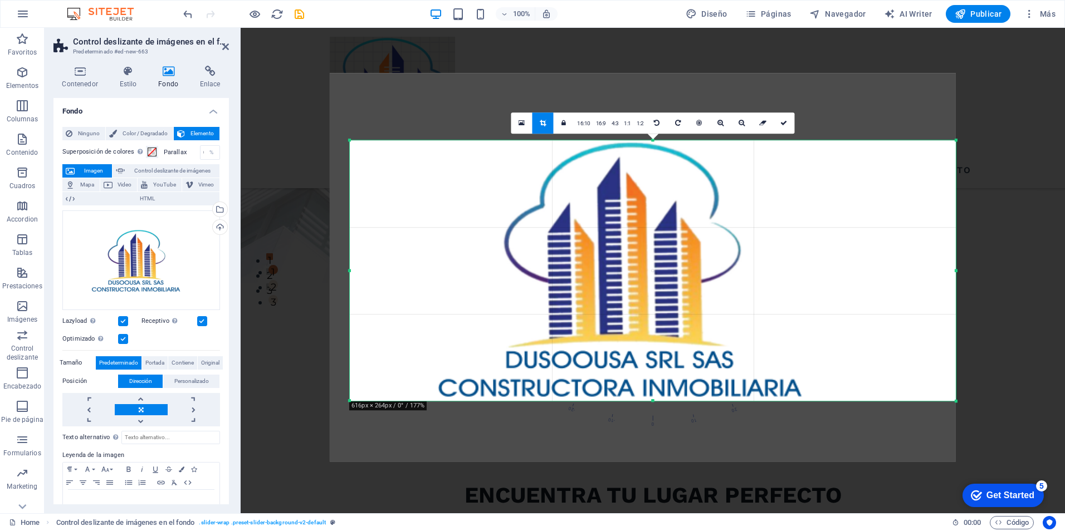
drag, startPoint x: 654, startPoint y: 399, endPoint x: 654, endPoint y: 406, distance: 6.7
click at [654, 401] on div "180 170 160 150 140 130 120 110 100 90 80 70 60 50 40 30 20 10 0 -10 -20 -30 -4…" at bounding box center [653, 270] width 606 height 261
click at [782, 122] on icon at bounding box center [783, 123] width 7 height 7
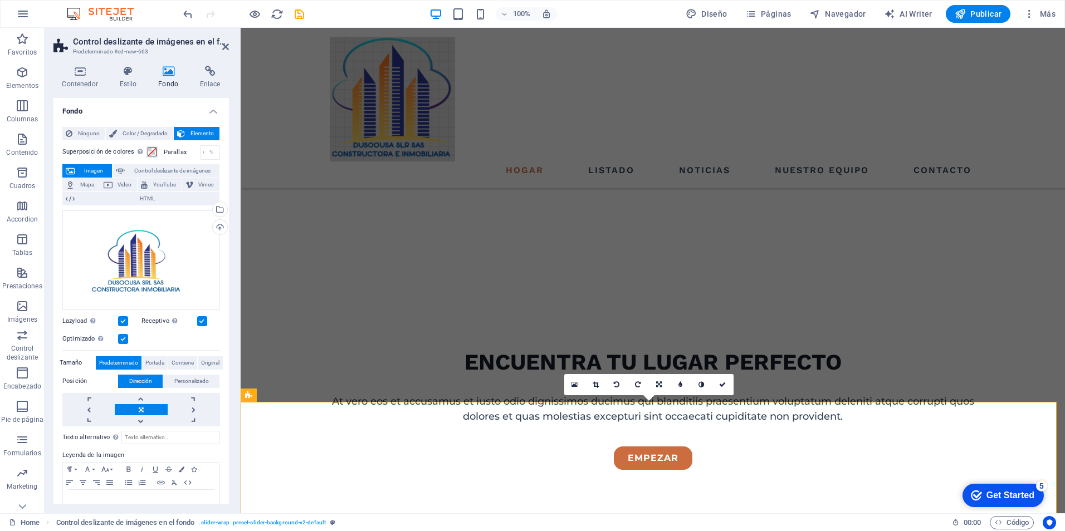
scroll to position [437, 0]
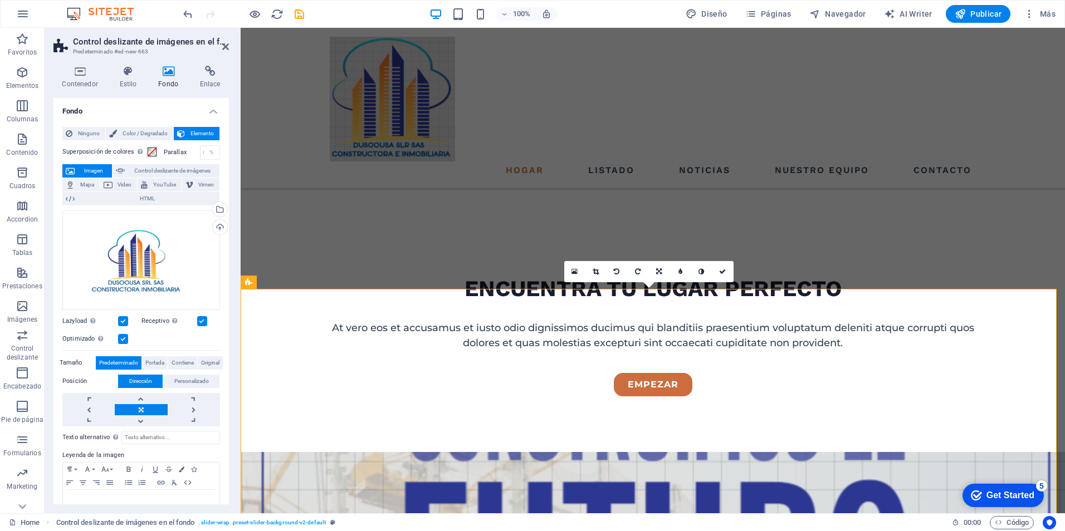
select select "rem"
select select "px"
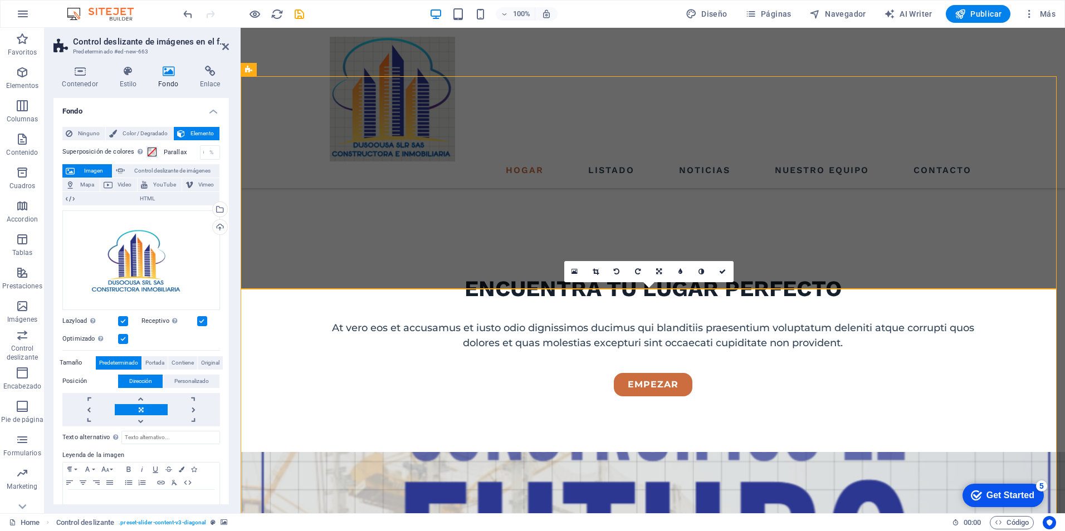
select select "rem"
select select "diagonal"
select select "px"
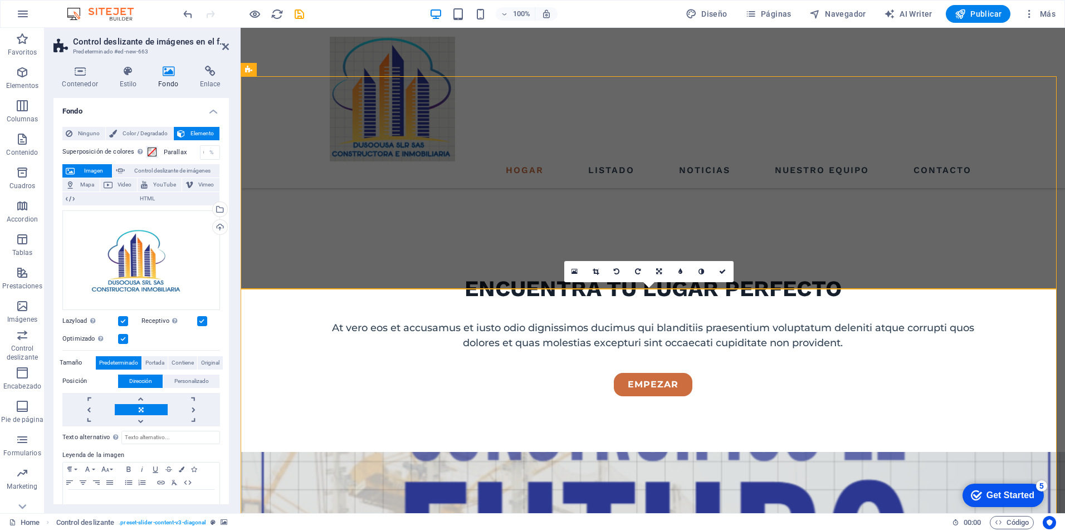
select select "px"
select select "preset-slider-content-v3-diagonal"
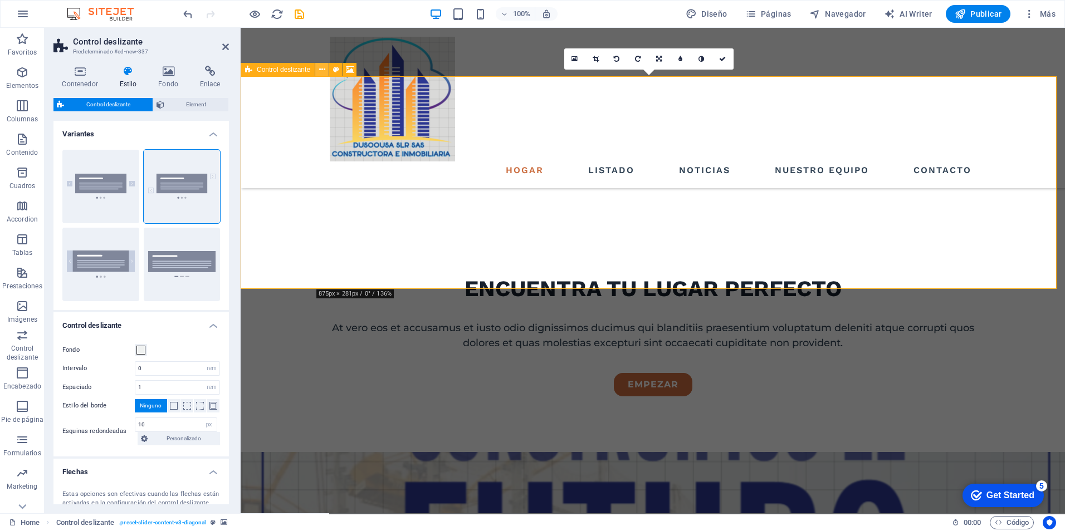
click at [321, 71] on icon at bounding box center [322, 70] width 6 height 12
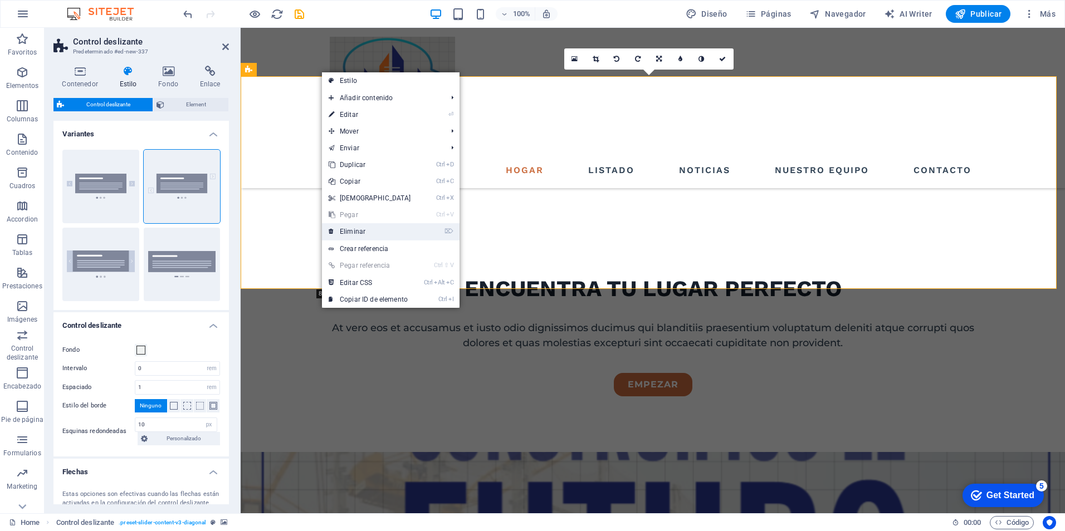
click at [355, 228] on link "⌦ Eliminar" at bounding box center [370, 231] width 96 height 17
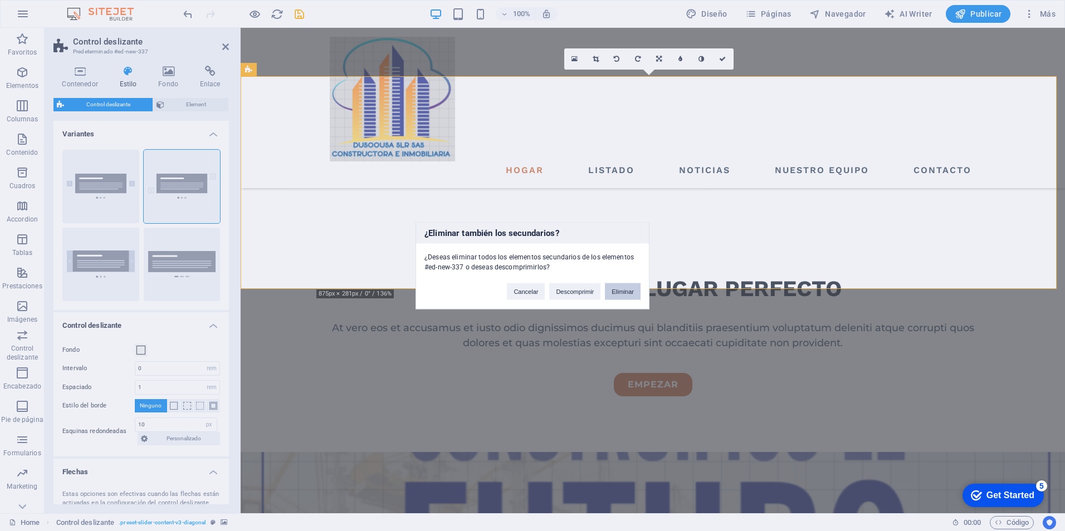
click at [628, 292] on button "Eliminar" at bounding box center [623, 292] width 36 height 17
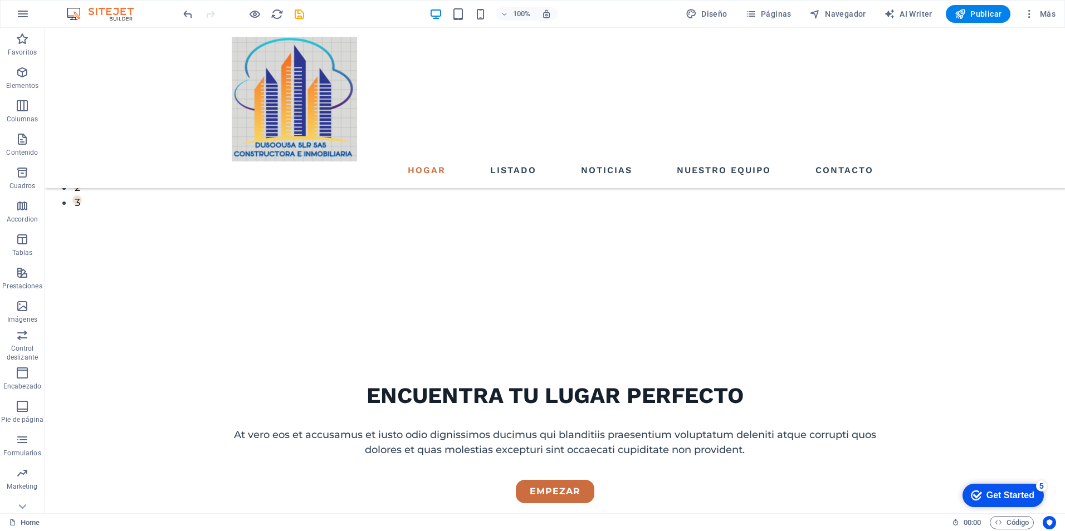
scroll to position [297, 0]
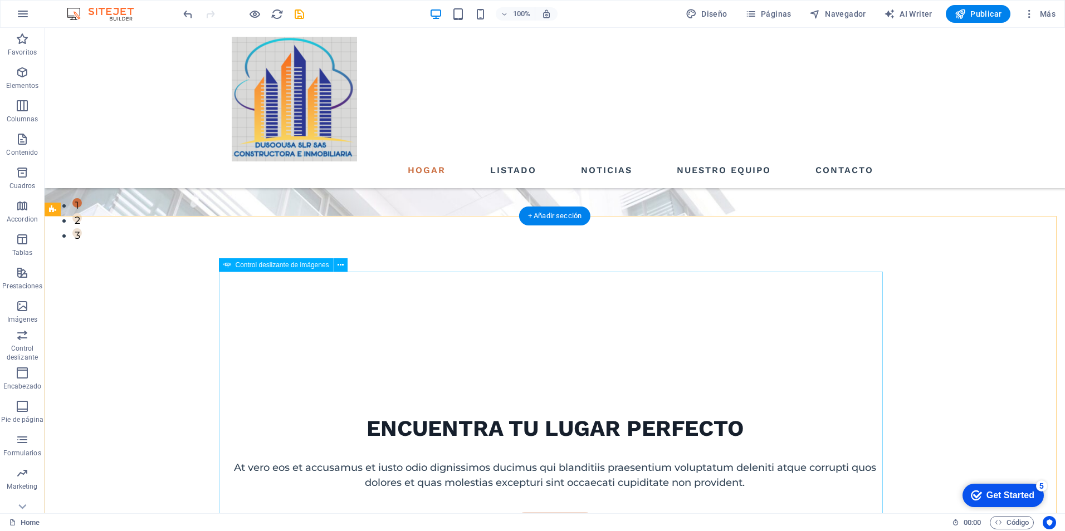
click at [338, 264] on icon at bounding box center [341, 266] width 6 height 12
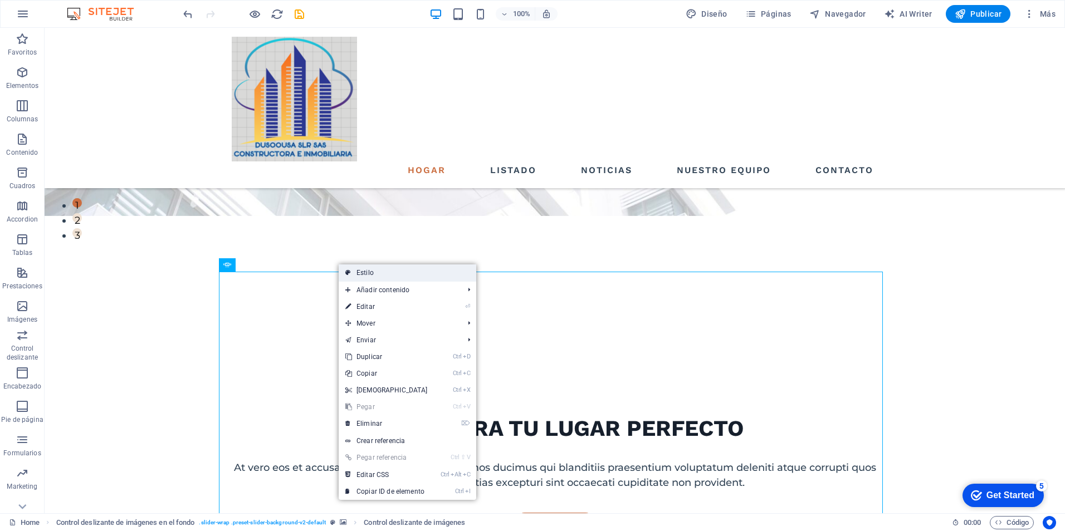
click at [361, 273] on link "Estilo" at bounding box center [408, 273] width 138 height 17
select select "rem"
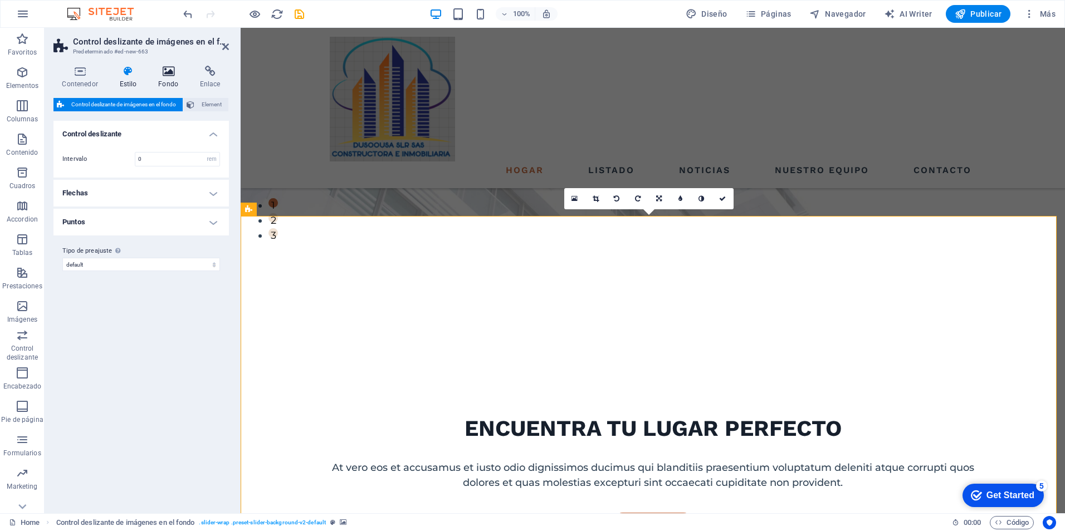
click at [166, 68] on icon at bounding box center [168, 71] width 37 height 11
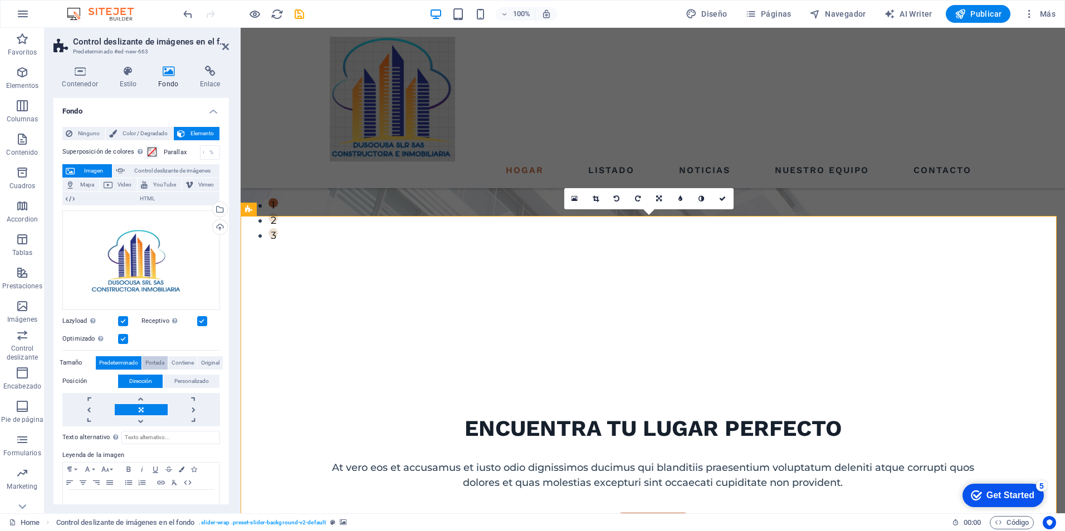
click at [158, 364] on span "Portada" at bounding box center [154, 363] width 19 height 13
click at [187, 169] on span "Control deslizante de imágenes" at bounding box center [172, 170] width 88 height 13
select select "ms"
select select "s"
select select "progressive"
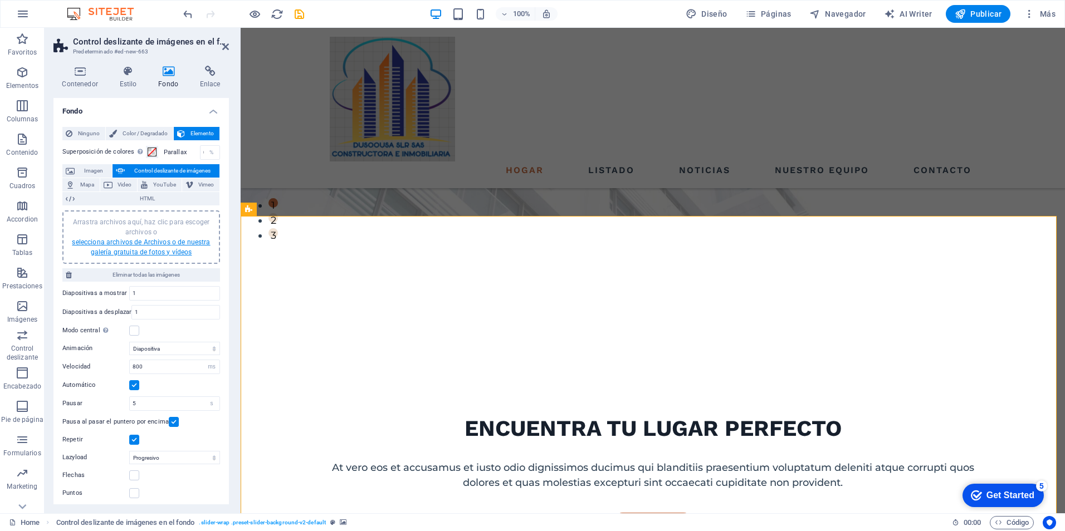
click at [154, 244] on link "selecciona archivos de Archivos o de nuestra galería gratuita de fotos y vídeos" at bounding box center [141, 247] width 138 height 18
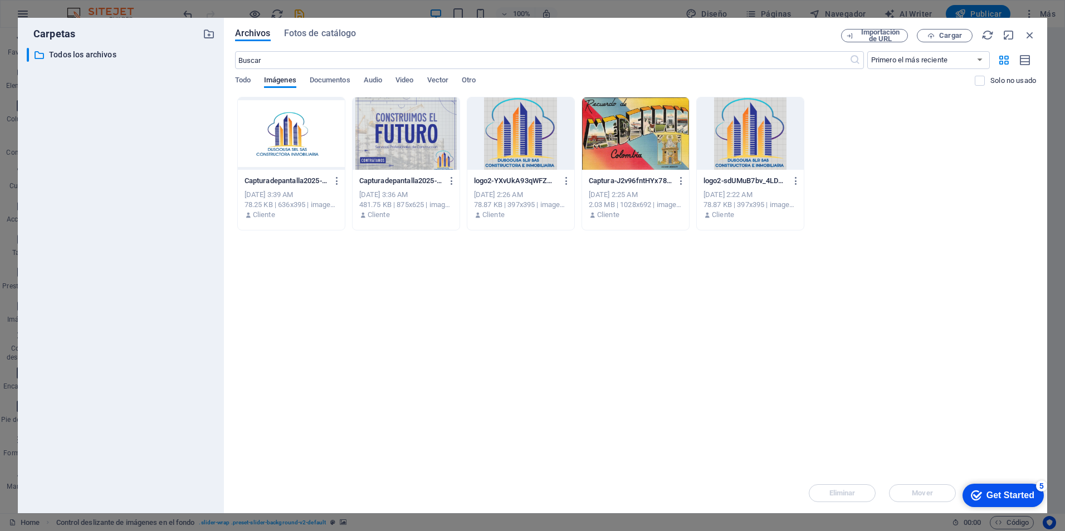
click at [406, 130] on div at bounding box center [406, 133] width 107 height 72
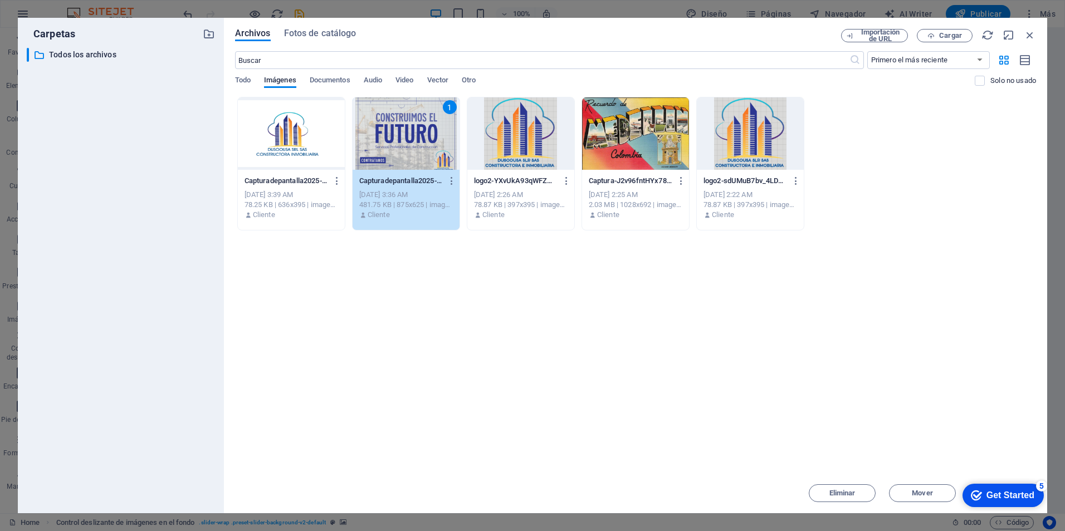
click at [261, 119] on div at bounding box center [291, 133] width 107 height 72
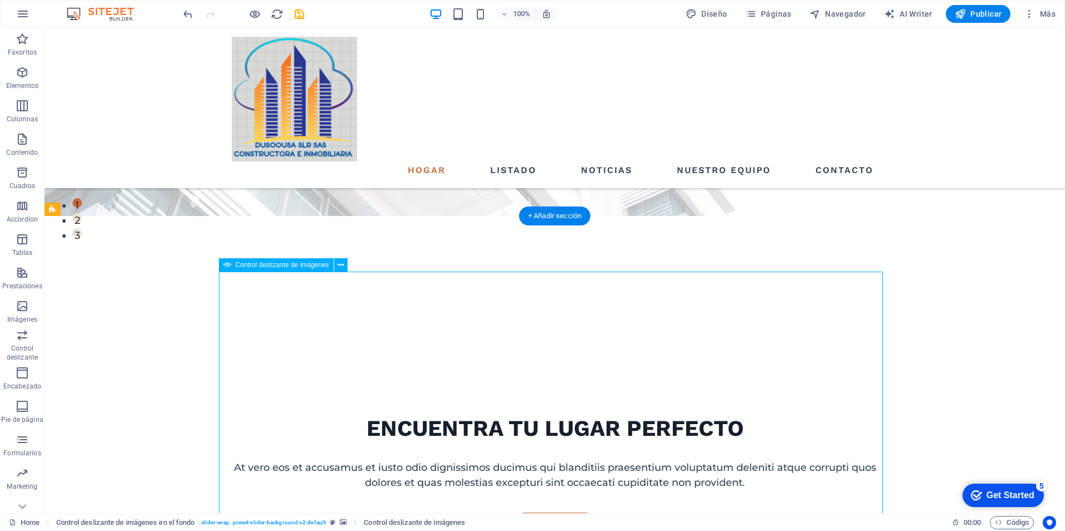
click at [345, 263] on button at bounding box center [340, 264] width 13 height 13
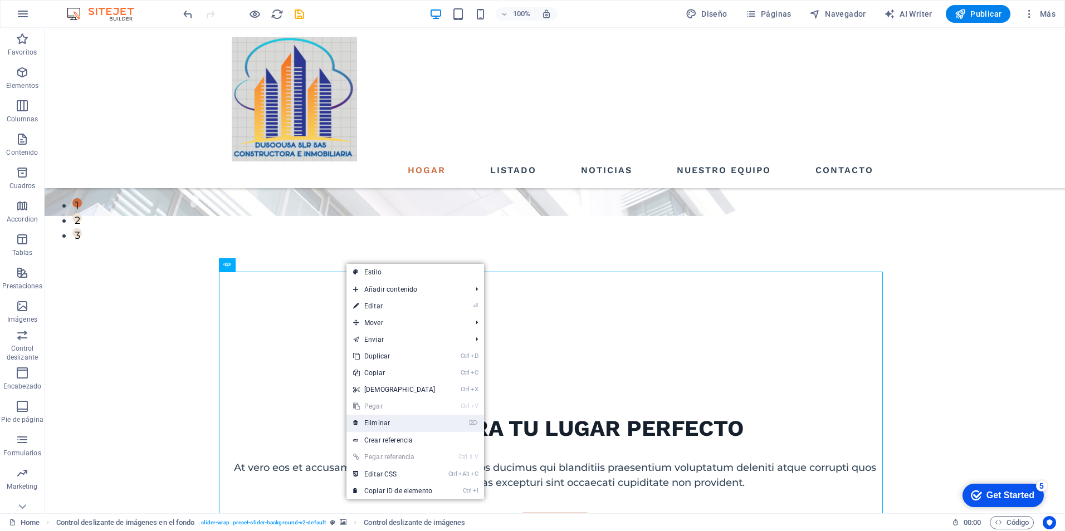
click at [389, 425] on link "⌦ Eliminar" at bounding box center [395, 423] width 96 height 17
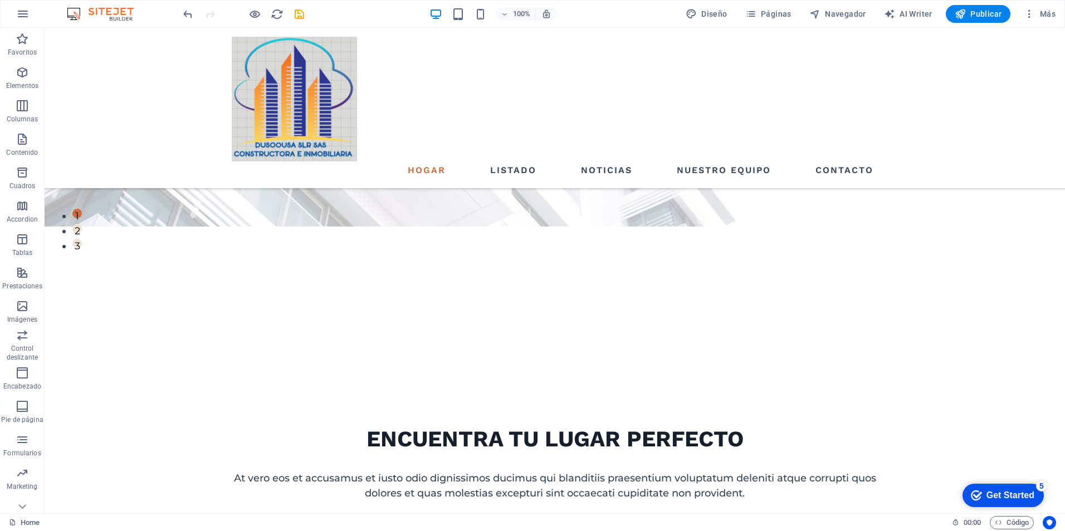
scroll to position [322, 0]
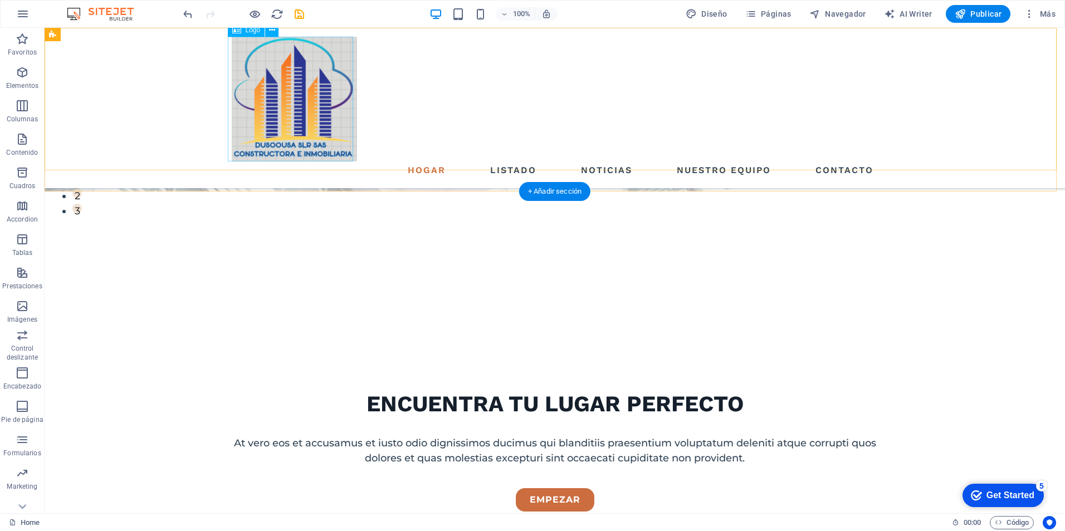
click at [311, 113] on div at bounding box center [555, 99] width 646 height 125
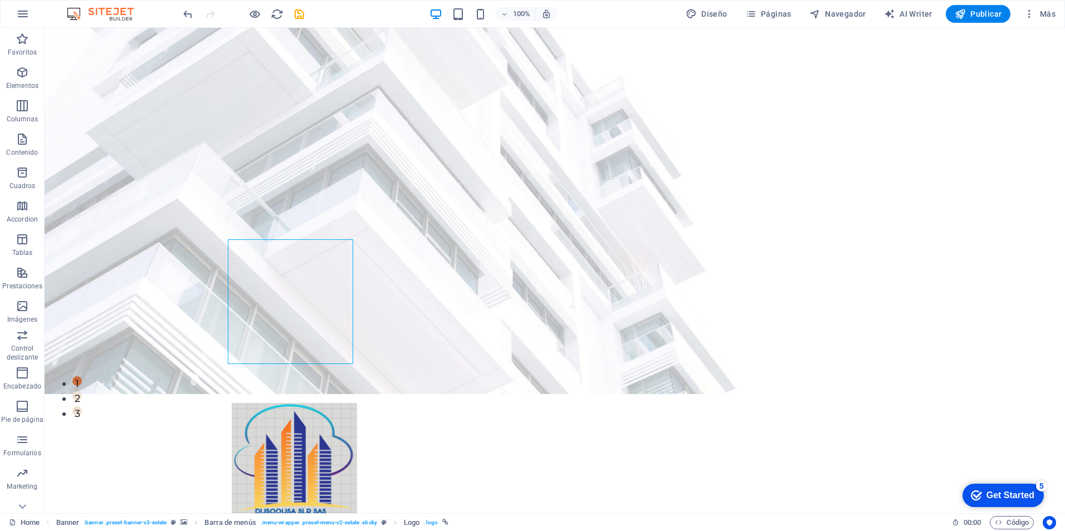
scroll to position [0, 0]
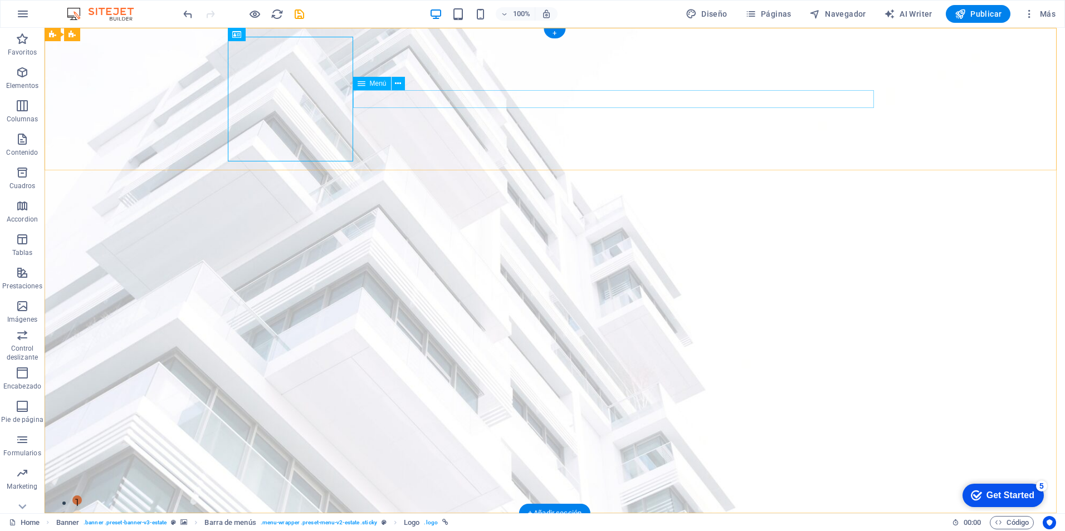
click at [268, 30] on button at bounding box center [271, 34] width 13 height 13
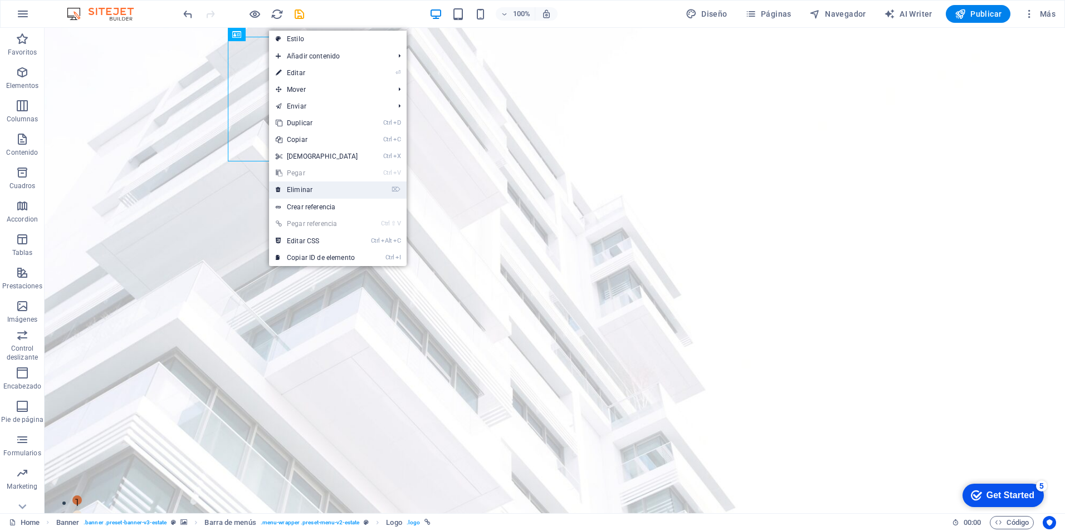
click at [311, 189] on link "⌦ Eliminar" at bounding box center [317, 190] width 96 height 17
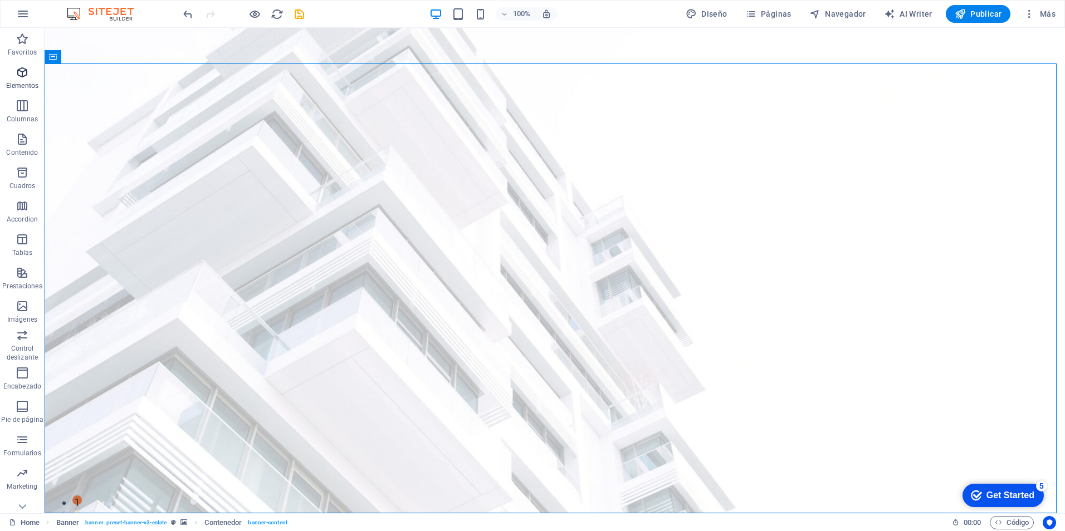
click at [21, 73] on icon "button" at bounding box center [22, 72] width 13 height 13
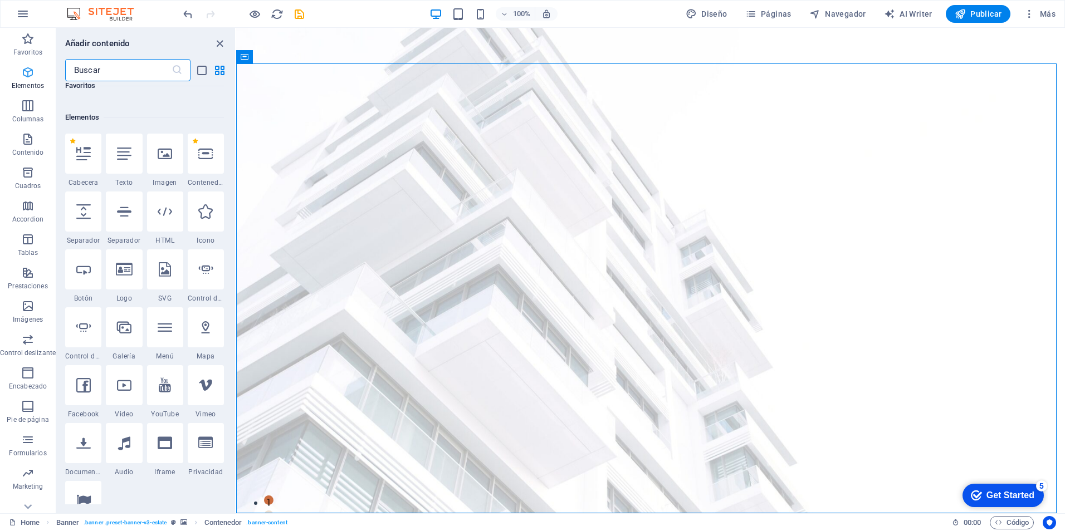
scroll to position [210, 0]
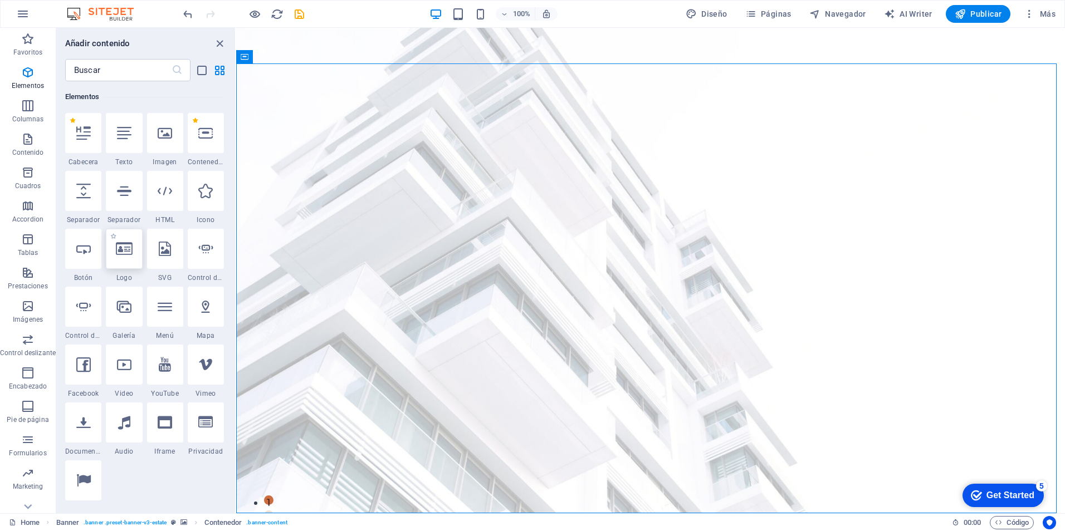
click at [122, 252] on icon at bounding box center [124, 249] width 17 height 14
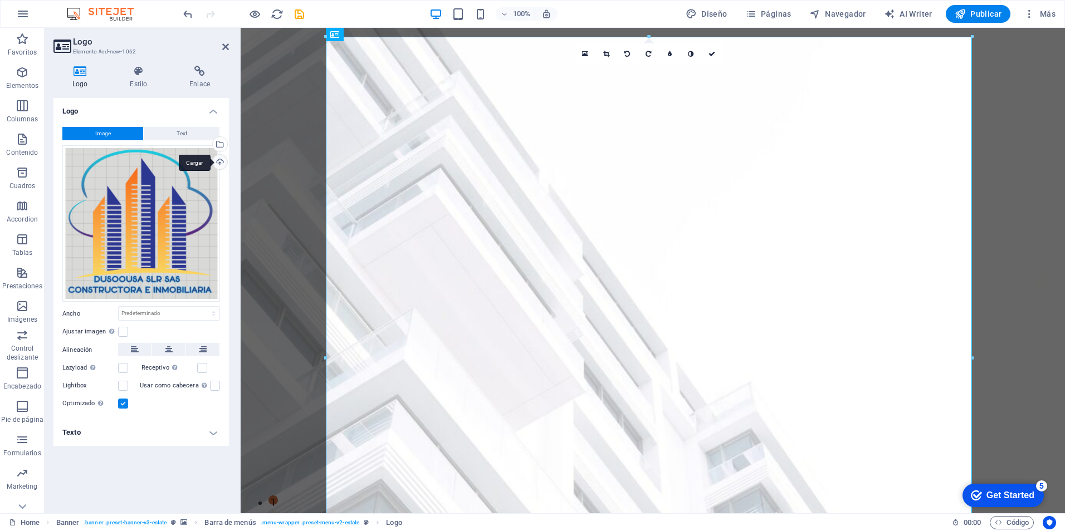
click at [221, 156] on div "Cargar" at bounding box center [219, 163] width 17 height 17
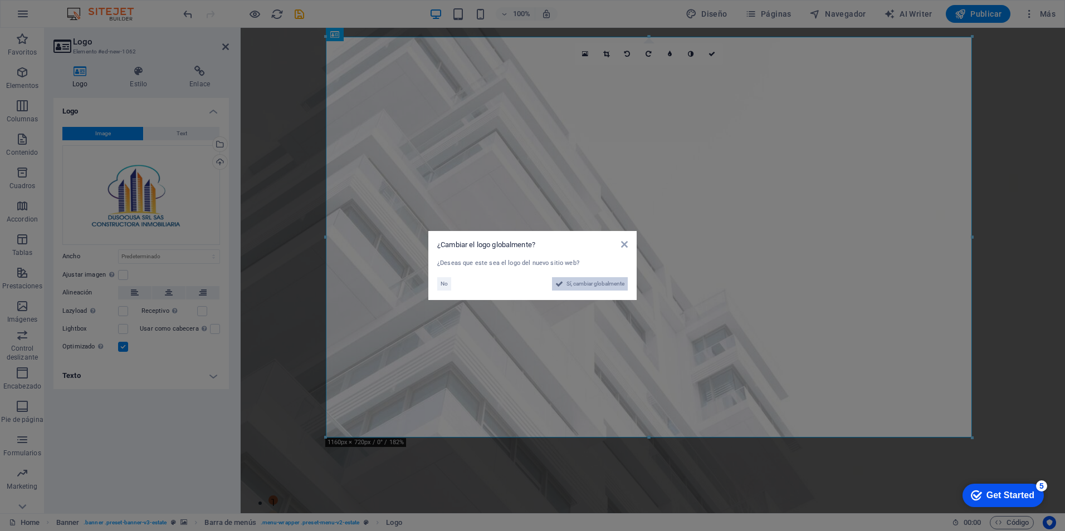
click at [583, 284] on span "Sí, cambiar globalmente" at bounding box center [596, 283] width 58 height 13
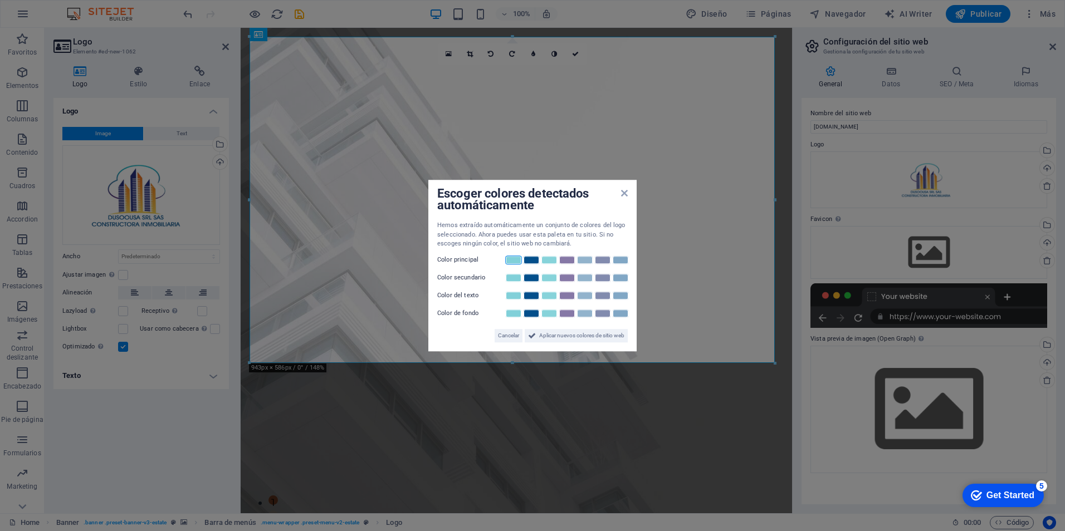
click at [521, 260] on link at bounding box center [513, 260] width 17 height 9
click at [554, 258] on link at bounding box center [549, 260] width 17 height 9
click at [559, 331] on span "Aplicar nuevos colores de sitio web" at bounding box center [581, 335] width 85 height 13
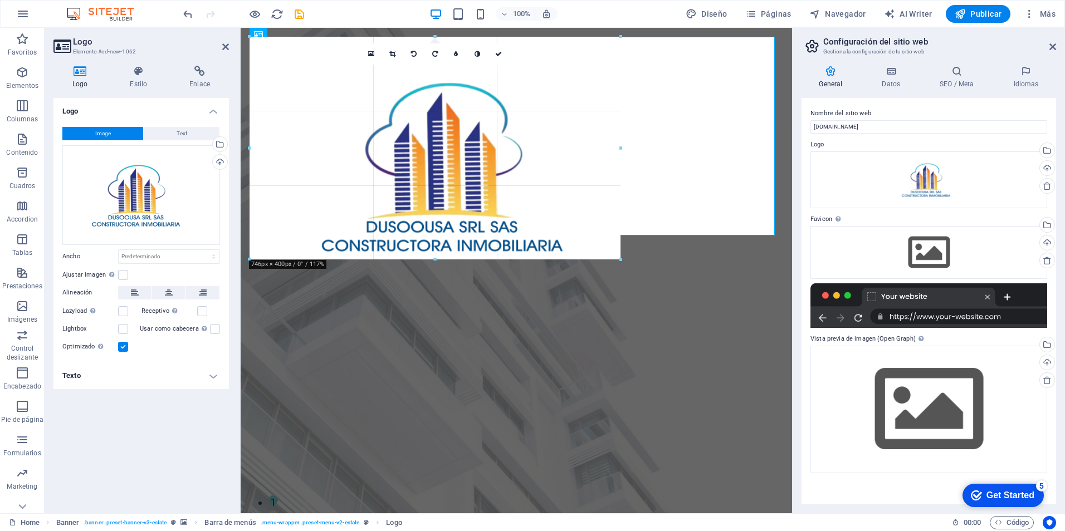
drag, startPoint x: 777, startPoint y: 364, endPoint x: 543, endPoint y: 237, distance: 266.0
type input "666"
select select "px"
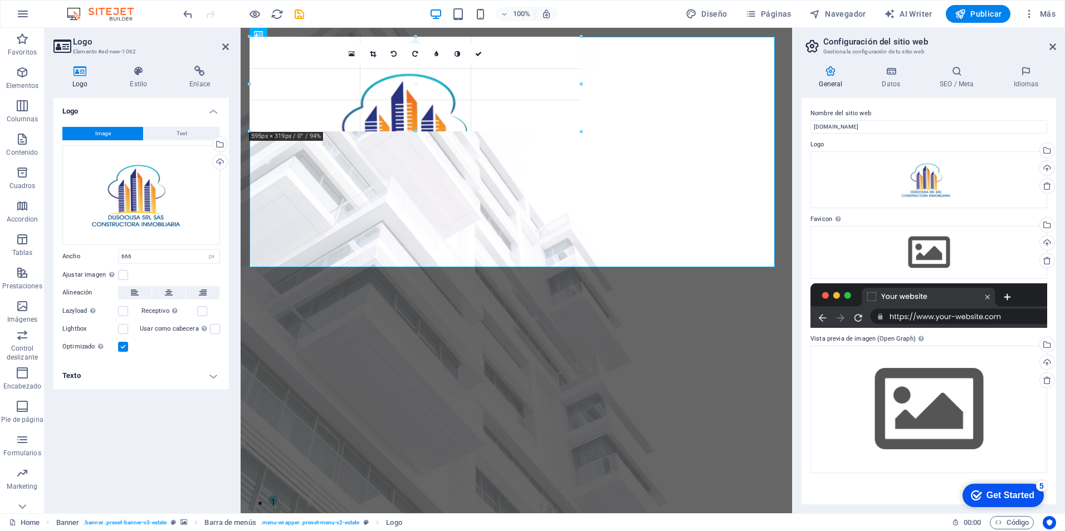
drag, startPoint x: 622, startPoint y: 235, endPoint x: 425, endPoint y: 119, distance: 229.0
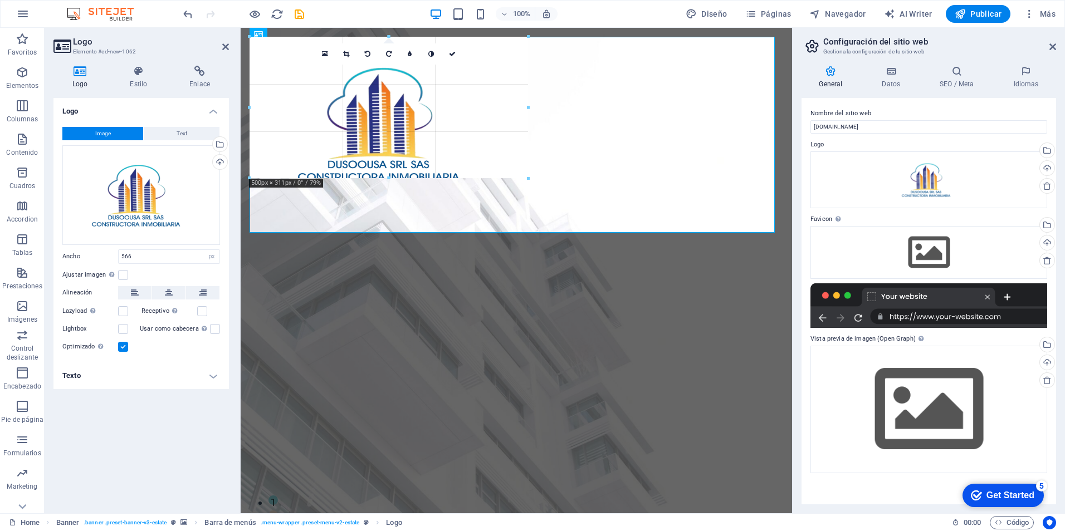
drag, startPoint x: 564, startPoint y: 232, endPoint x: 463, endPoint y: 96, distance: 170.0
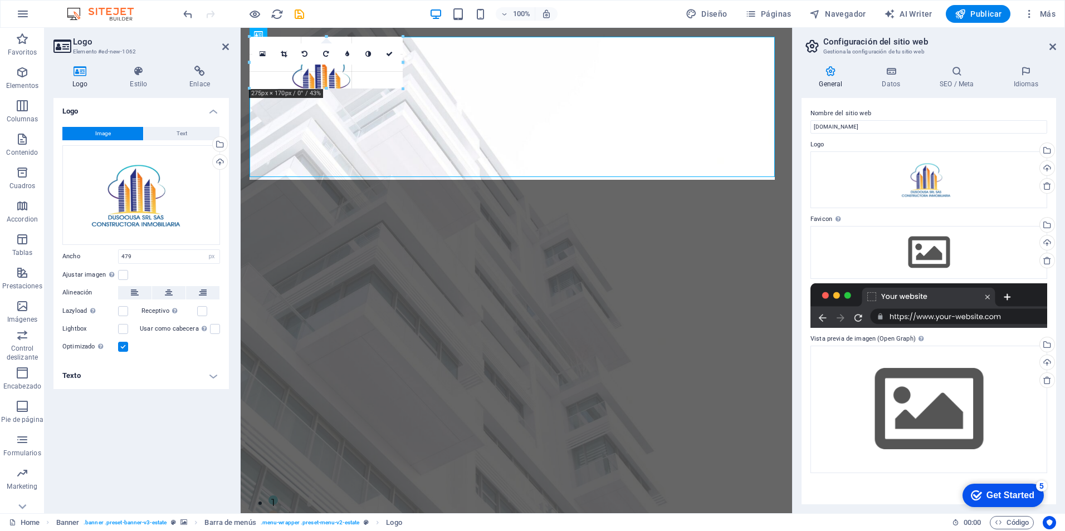
drag, startPoint x: 518, startPoint y: 117, endPoint x: 327, endPoint y: 79, distance: 194.3
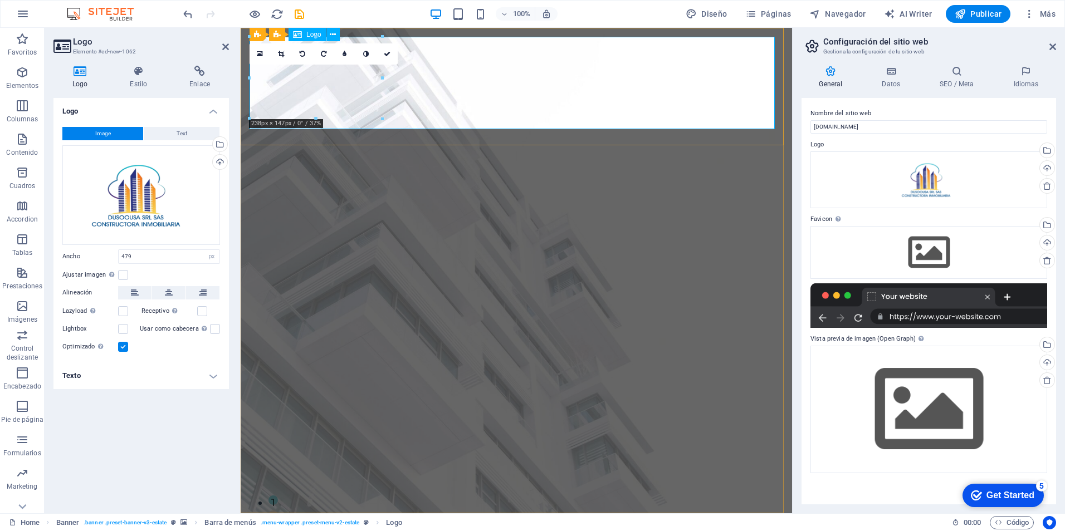
type input "238"
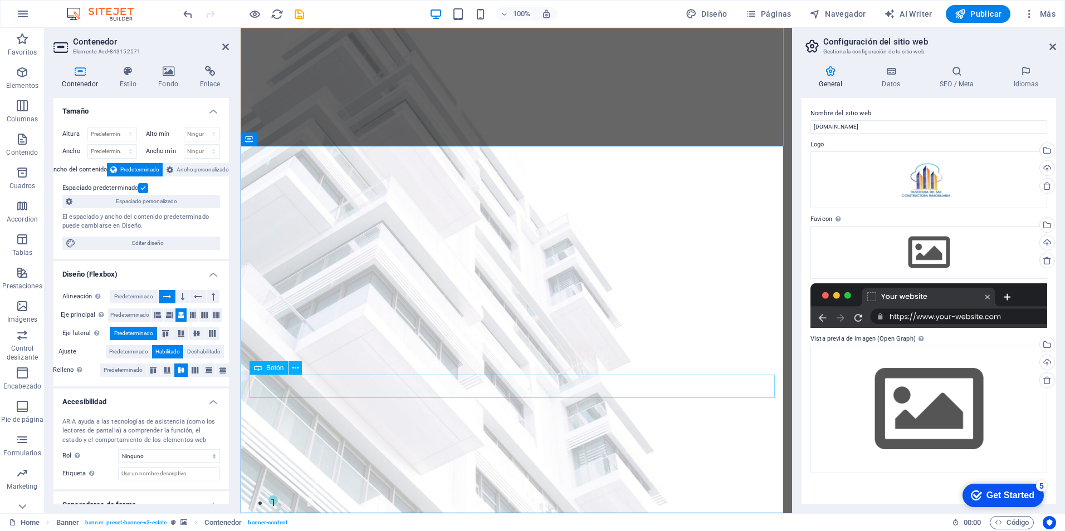
click at [296, 370] on icon at bounding box center [295, 369] width 6 height 12
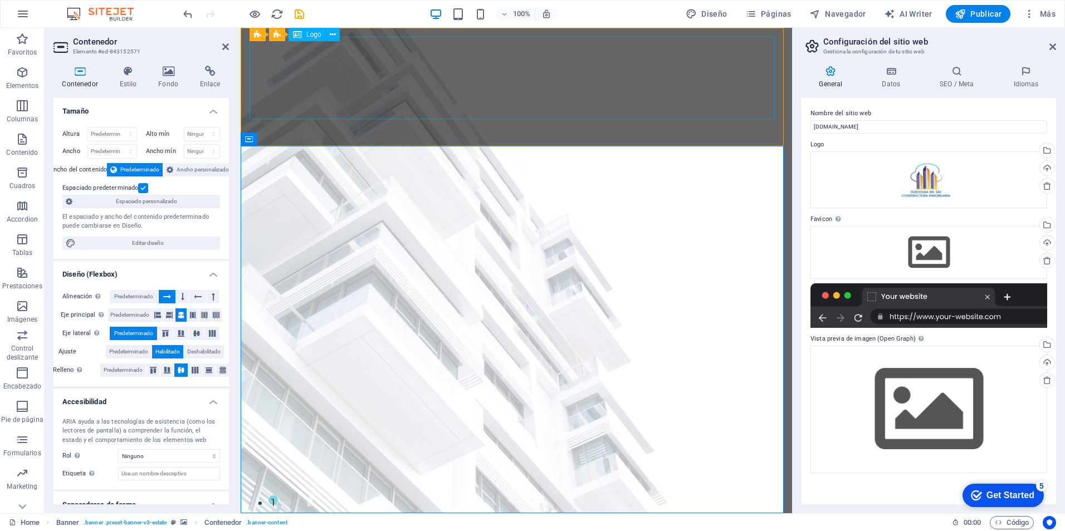
select select "px"
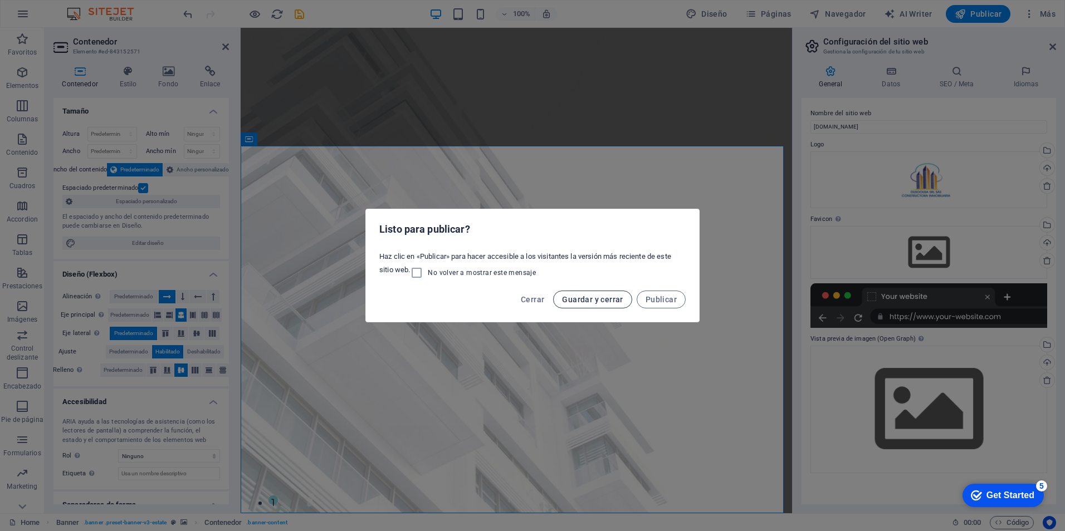
click at [611, 301] on span "Guardar y cerrar" at bounding box center [592, 299] width 61 height 9
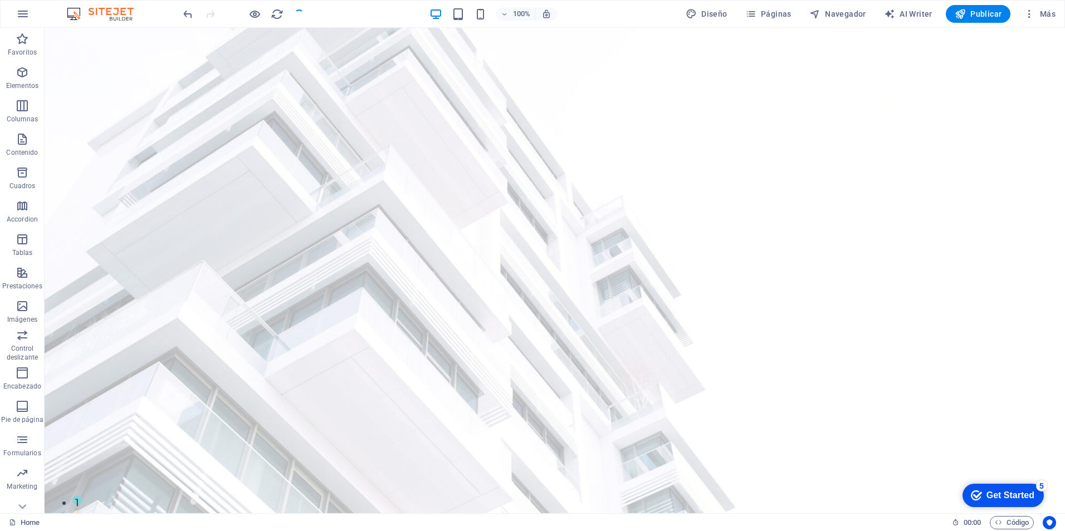
drag, startPoint x: 1063, startPoint y: 93, endPoint x: 1096, endPoint y: 47, distance: 56.6
click at [909, 19] on button "AI Writer" at bounding box center [908, 14] width 57 height 18
select select "English"
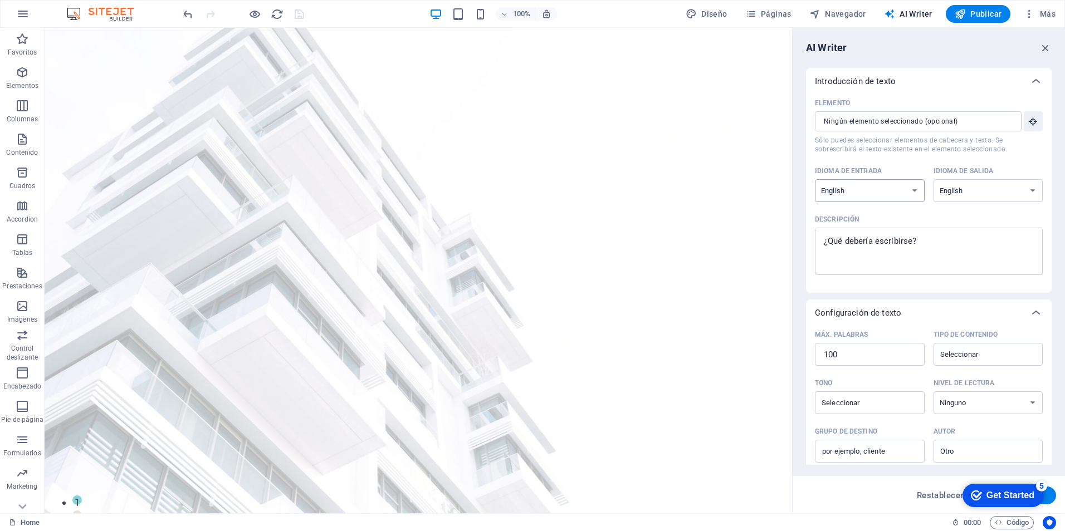
click at [910, 190] on select "Albanian Arabic Armenian Awadhi Azerbaijani Bashkir Basque Belarusian Bengali B…" at bounding box center [870, 190] width 110 height 23
select select "Spanish"
click at [815, 179] on select "Albanian Arabic Armenian Awadhi Azerbaijani Bashkir Basque Belarusian Bengali B…" at bounding box center [870, 190] width 110 height 23
click at [959, 199] on select "Albanian Arabic Armenian Awadhi Azerbaijani Bashkir Basque Belarusian Bengali B…" at bounding box center [989, 190] width 110 height 23
select select "Spanish"
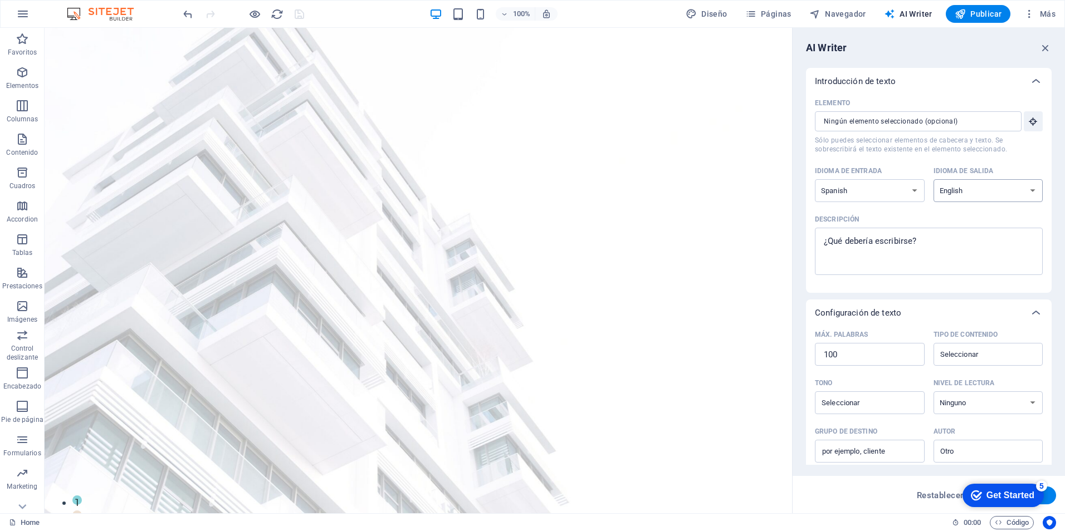
click at [934, 179] on select "Albanian Arabic Armenian Awadhi Azerbaijani Bashkir Basque Belarusian Bengali B…" at bounding box center [989, 190] width 110 height 23
drag, startPoint x: 1052, startPoint y: 280, endPoint x: 1065, endPoint y: 420, distance: 140.4
click at [1065, 420] on html "[DOMAIN_NAME] Home Favoritos Elementos Columnas Contenido [PERSON_NAME] Accordi…" at bounding box center [532, 265] width 1065 height 531
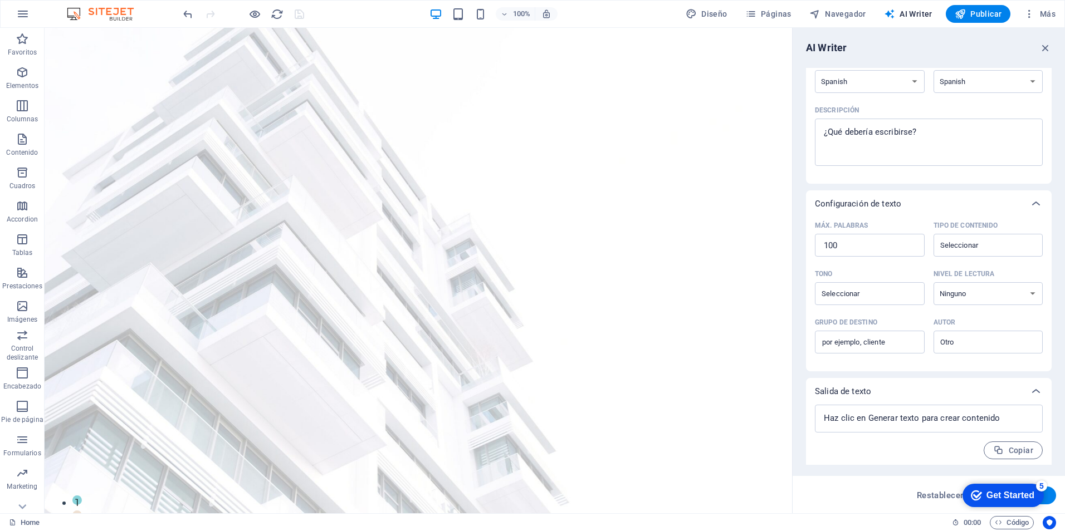
scroll to position [113, 0]
click at [1002, 414] on textarea at bounding box center [929, 415] width 217 height 17
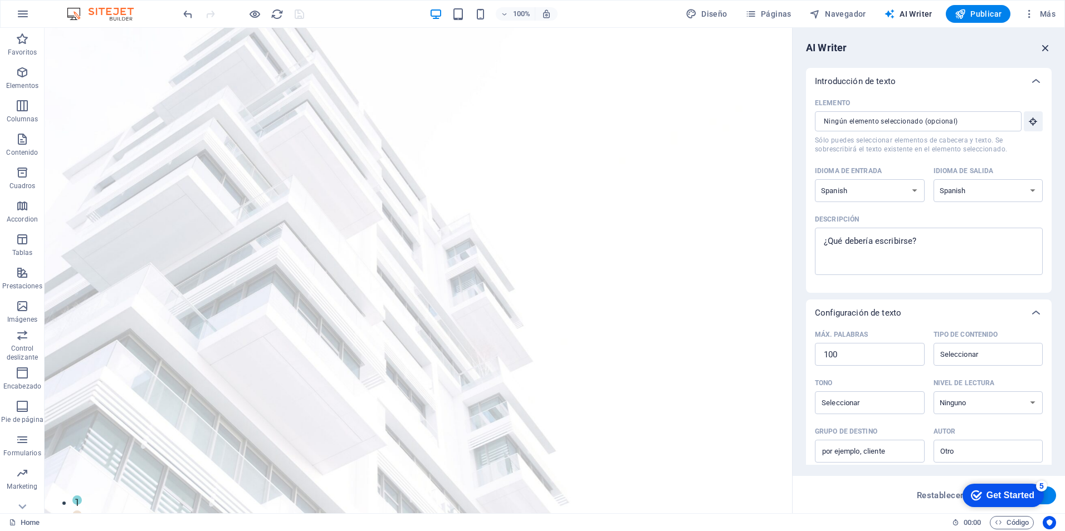
type textarea "x"
click at [1047, 50] on icon "button" at bounding box center [1046, 48] width 12 height 12
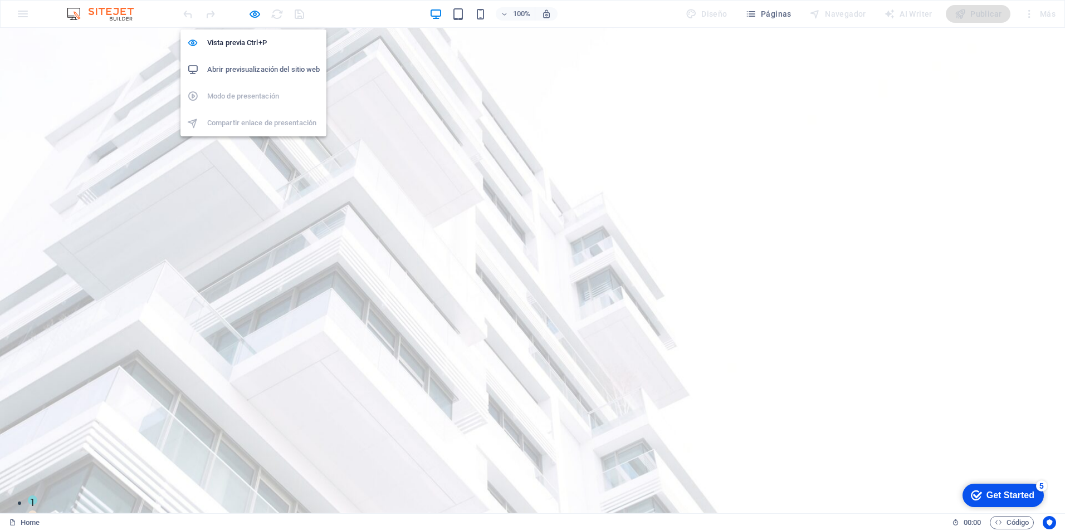
click at [276, 72] on h6 "Abrir previsualización del sitio web" at bounding box center [263, 69] width 113 height 13
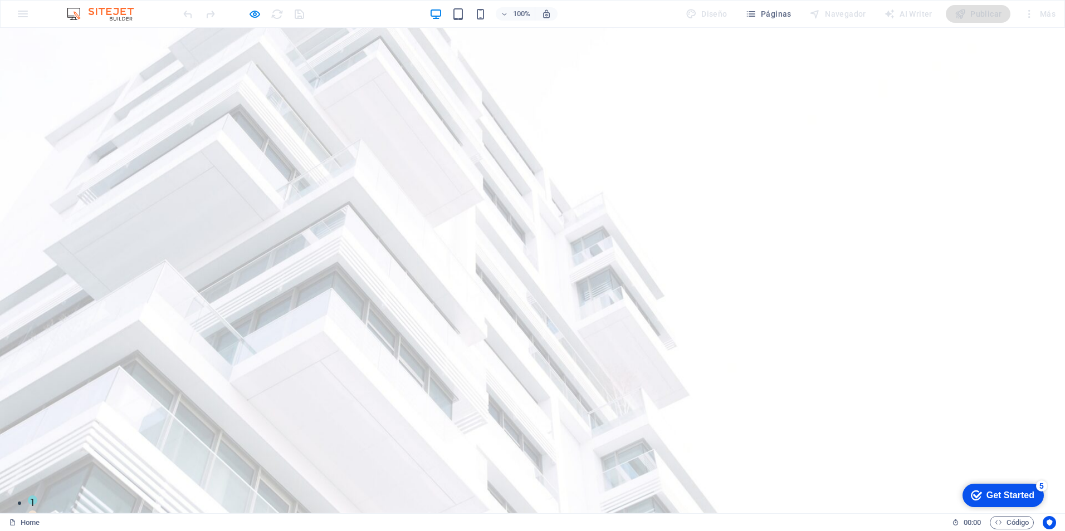
drag, startPoint x: 0, startPoint y: 28, endPoint x: 82, endPoint y: 100, distance: 109.0
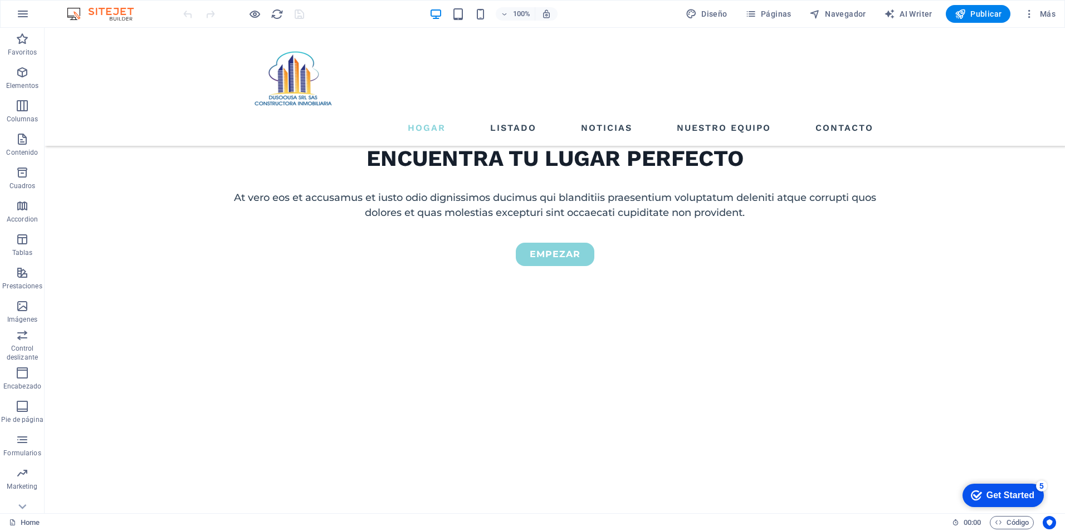
scroll to position [600, 0]
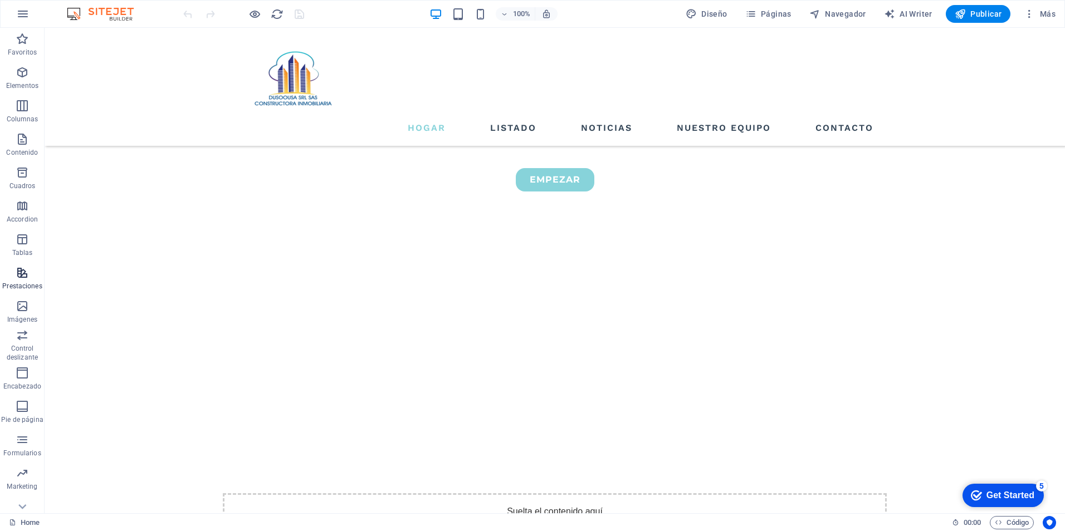
click at [21, 285] on p "Prestaciones" at bounding box center [22, 286] width 40 height 9
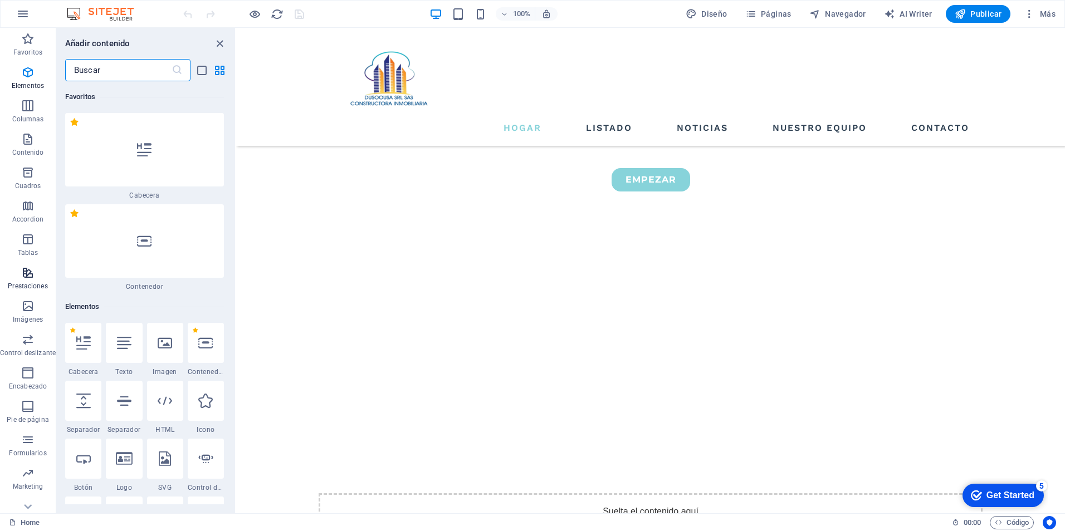
scroll to position [8077, 0]
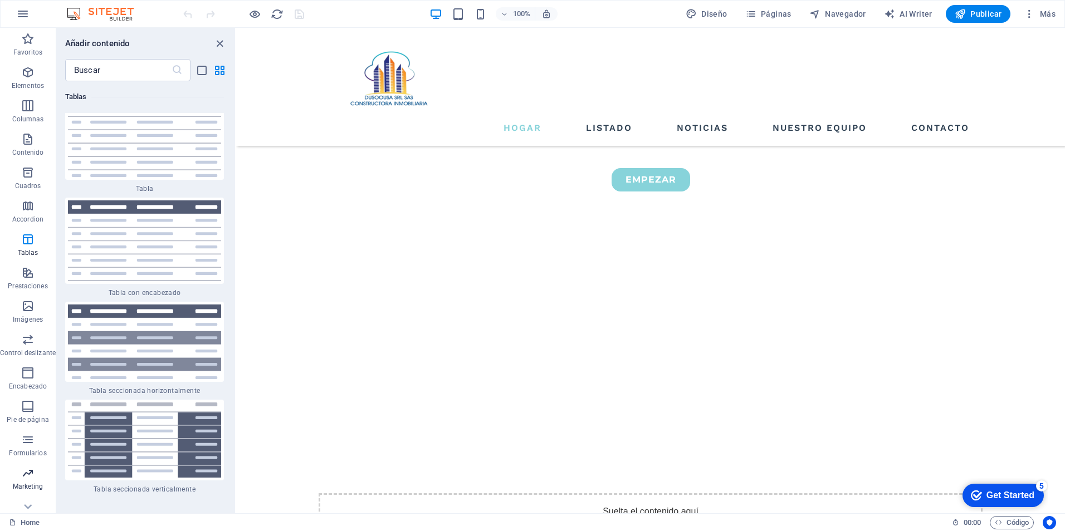
click at [22, 484] on p "Marketing" at bounding box center [28, 486] width 31 height 9
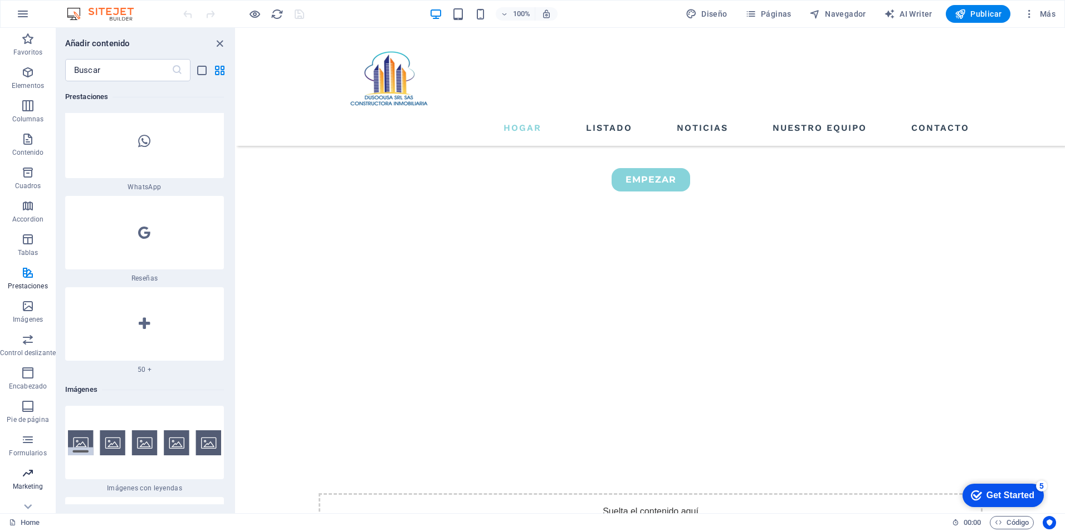
scroll to position [18125, 0]
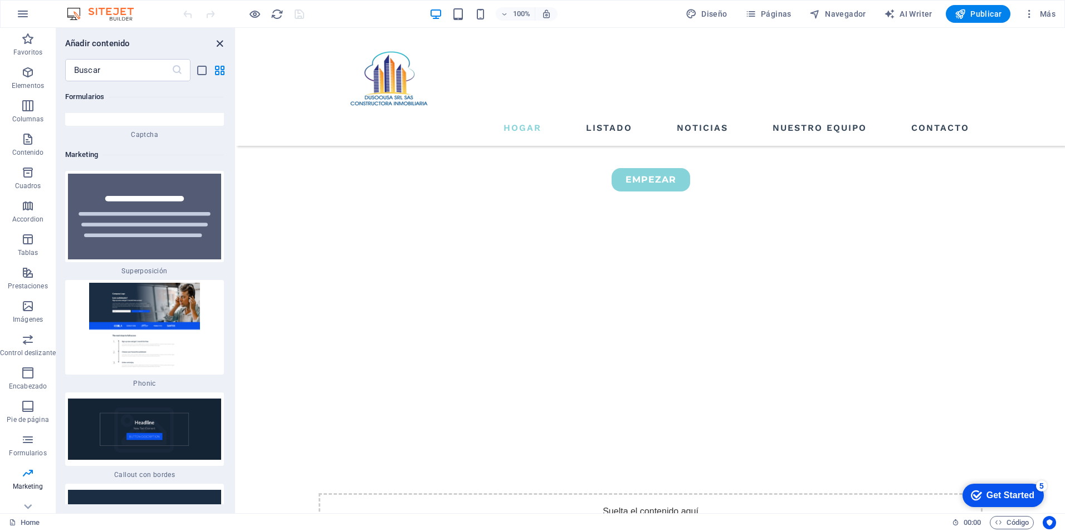
click at [219, 44] on icon "close panel" at bounding box center [219, 43] width 13 height 13
